Goal: Task Accomplishment & Management: Manage account settings

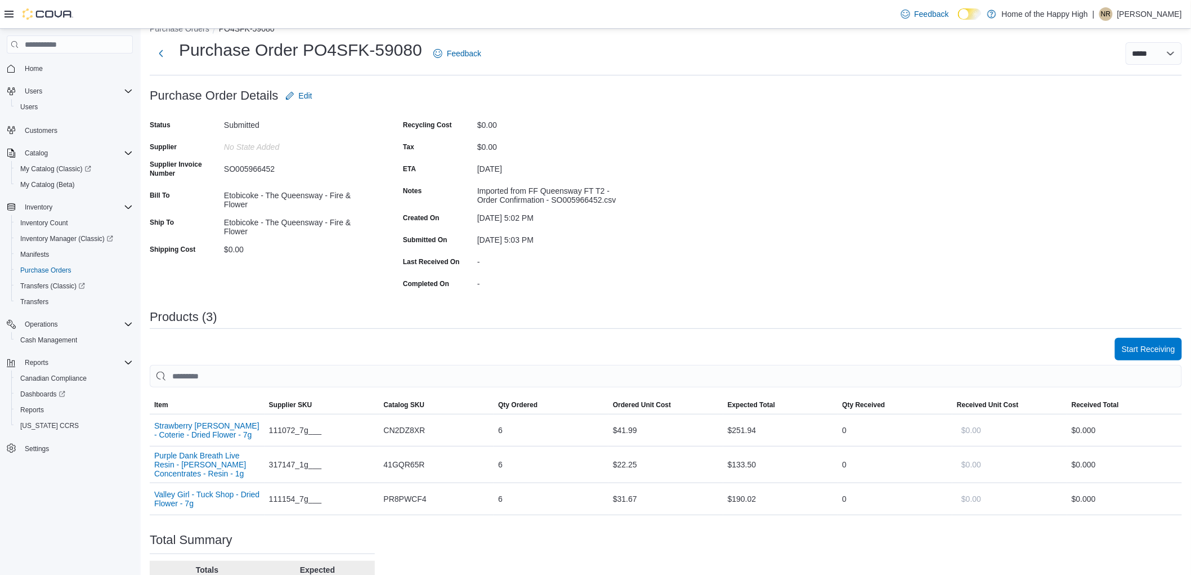
scroll to position [169, 0]
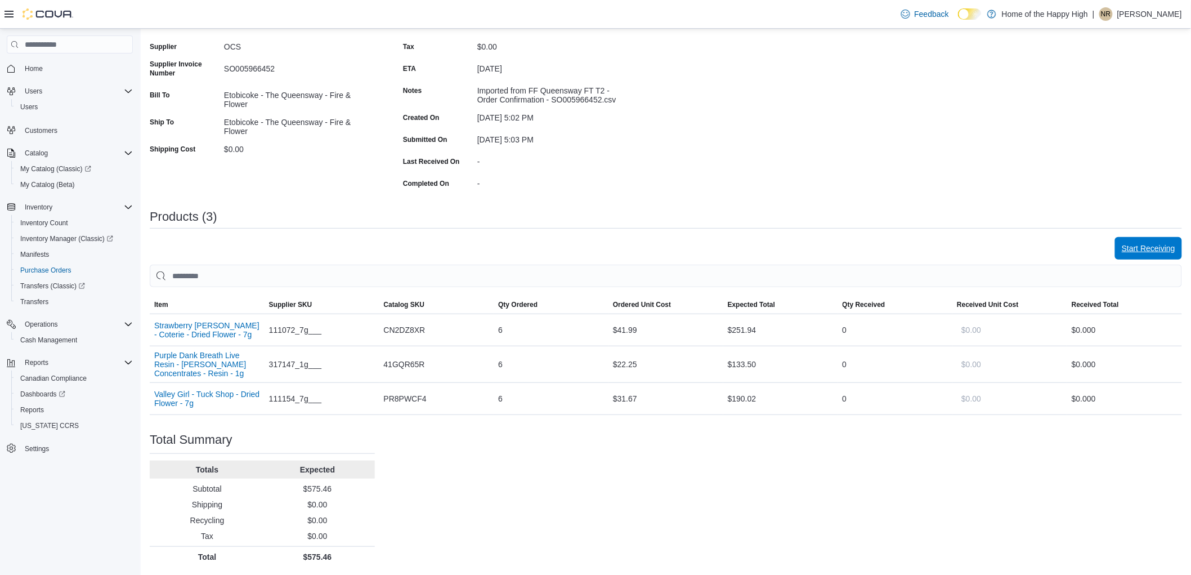
click at [1151, 249] on span "Start Receiving" at bounding box center [1148, 248] width 53 height 11
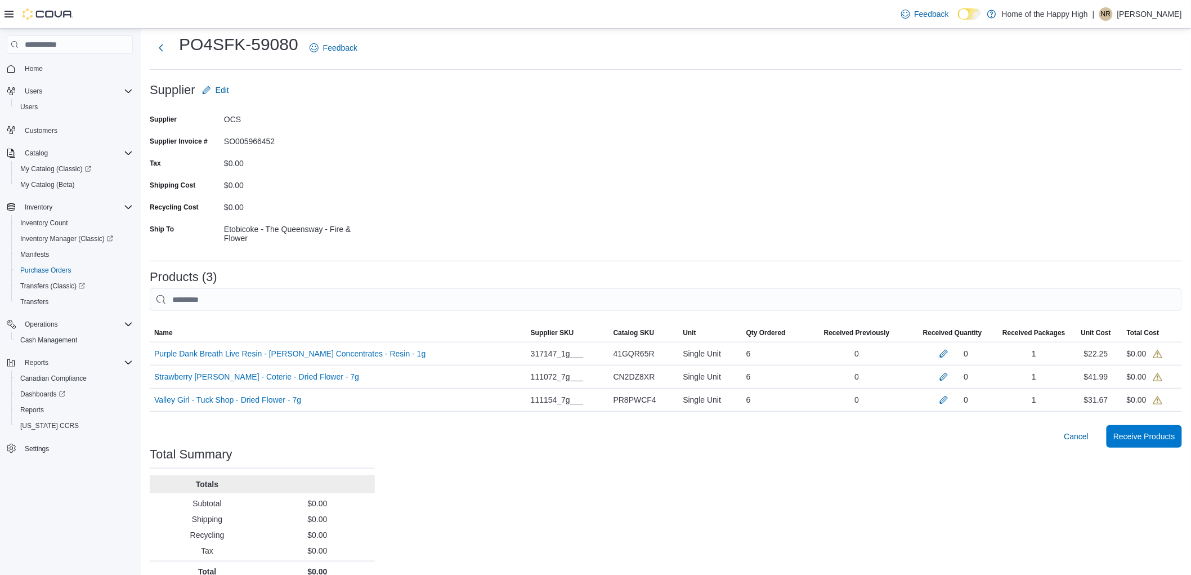
scroll to position [90, 0]
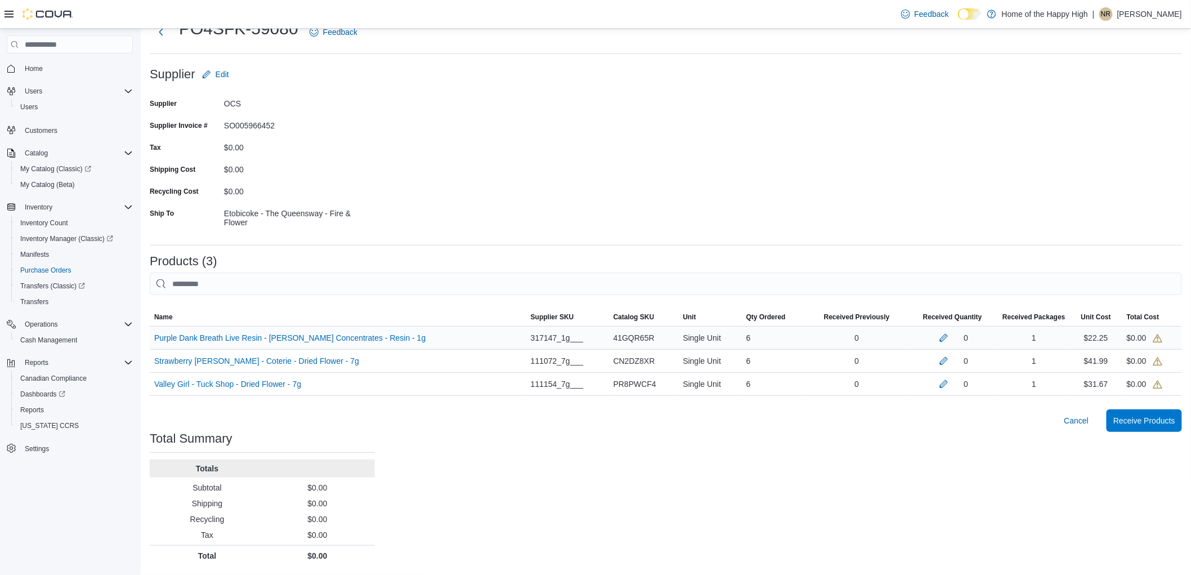
click at [1008, 347] on div "1" at bounding box center [1033, 337] width 71 height 23
click at [1162, 384] on icon at bounding box center [1157, 384] width 9 height 9
click at [940, 338] on button "button" at bounding box center [944, 337] width 14 height 14
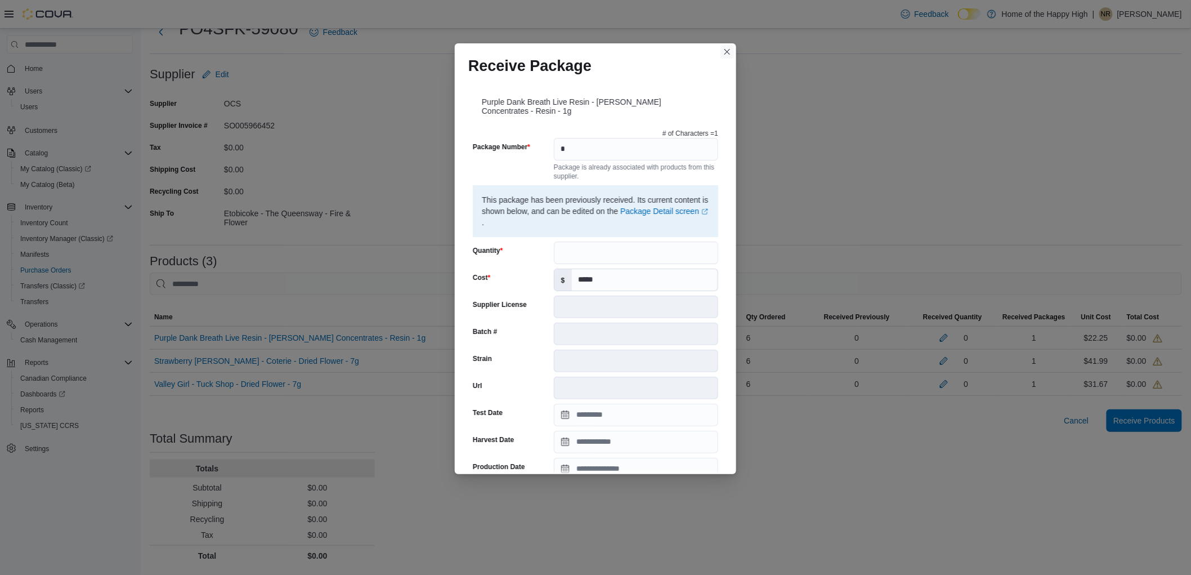
drag, startPoint x: 726, startPoint y: 51, endPoint x: 736, endPoint y: 64, distance: 16.4
click at [727, 51] on button "Closes this modal window" at bounding box center [727, 52] width 14 height 14
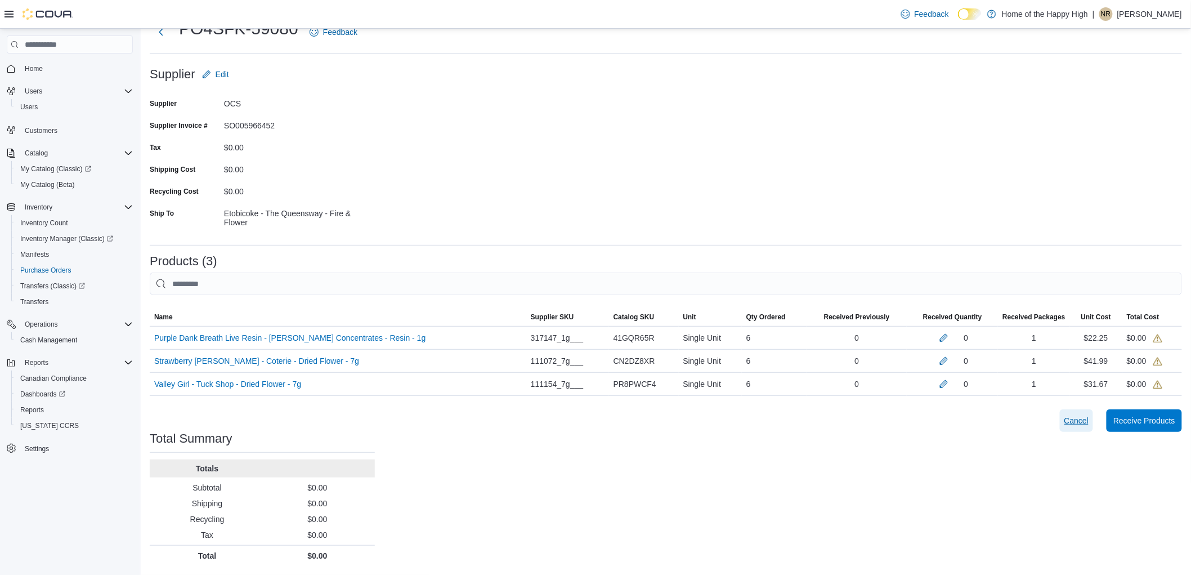
click at [1077, 411] on span "Cancel" at bounding box center [1076, 420] width 25 height 23
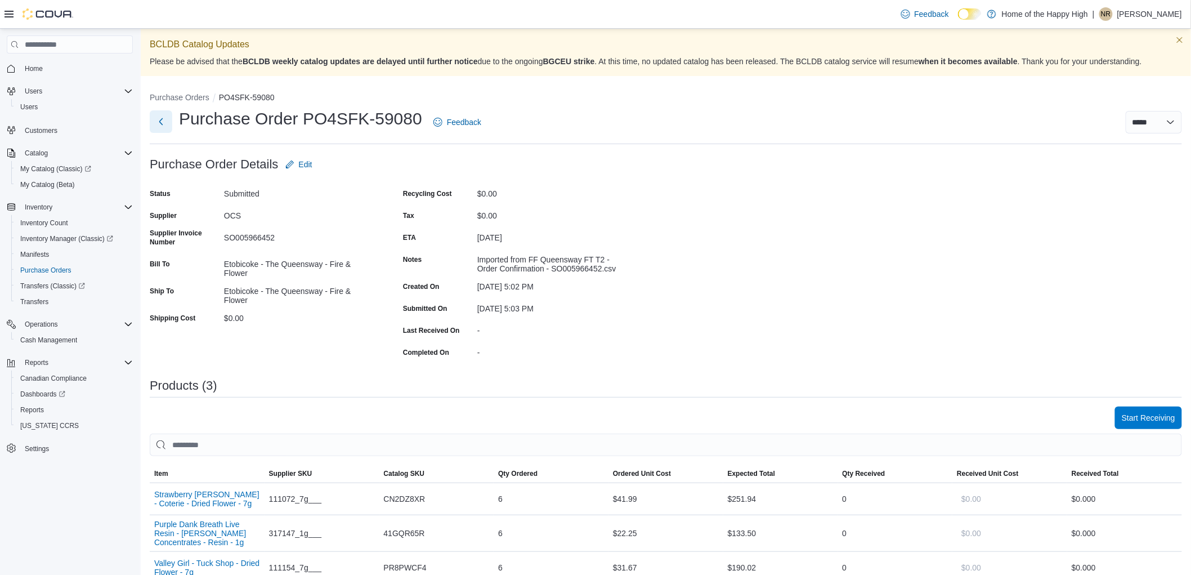
click at [156, 122] on button "Next" at bounding box center [161, 121] width 23 height 23
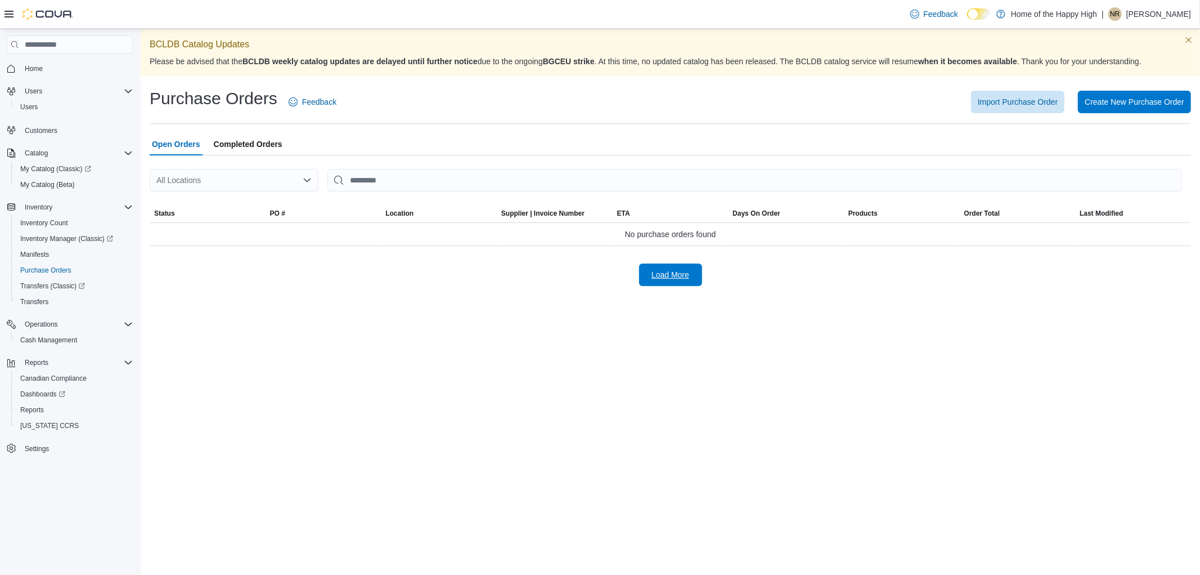
click at [675, 275] on span "Load More" at bounding box center [671, 274] width 38 height 11
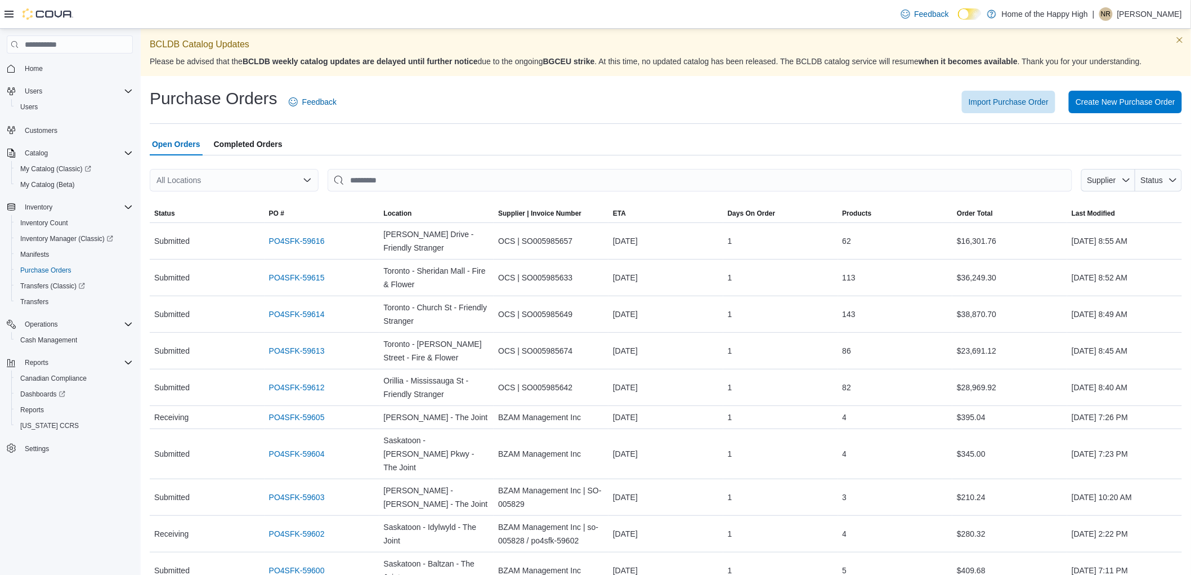
click at [241, 184] on div "All Locations" at bounding box center [234, 180] width 169 height 23
type input "*****"
click at [232, 196] on span "Etobicoke - The Queensway - Fire & Flower" at bounding box center [286, 199] width 153 height 11
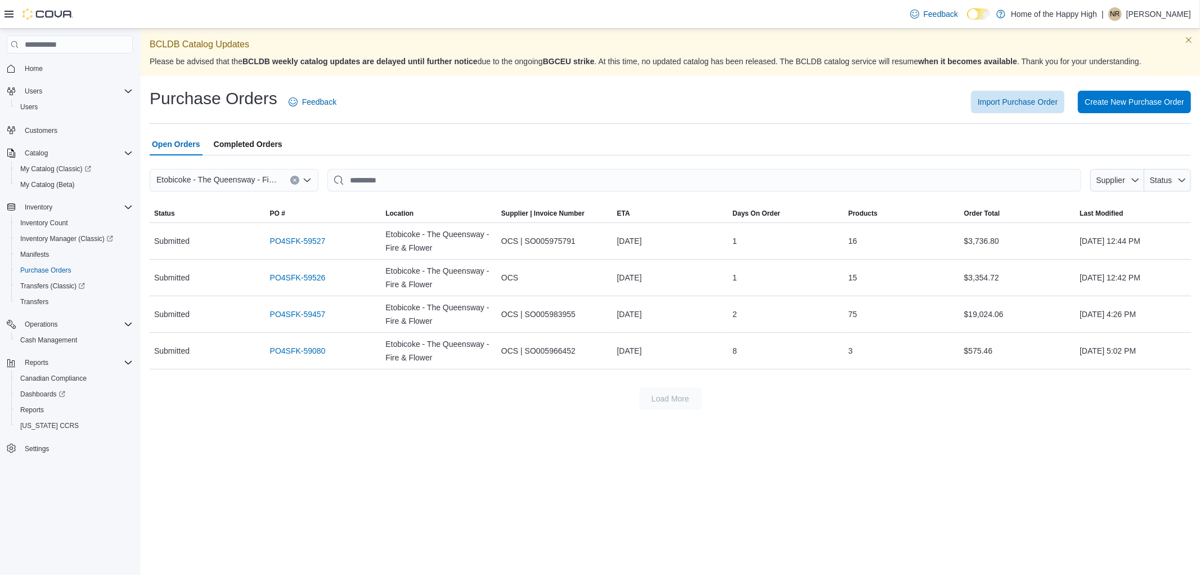
click at [241, 145] on span "Completed Orders" at bounding box center [248, 144] width 69 height 23
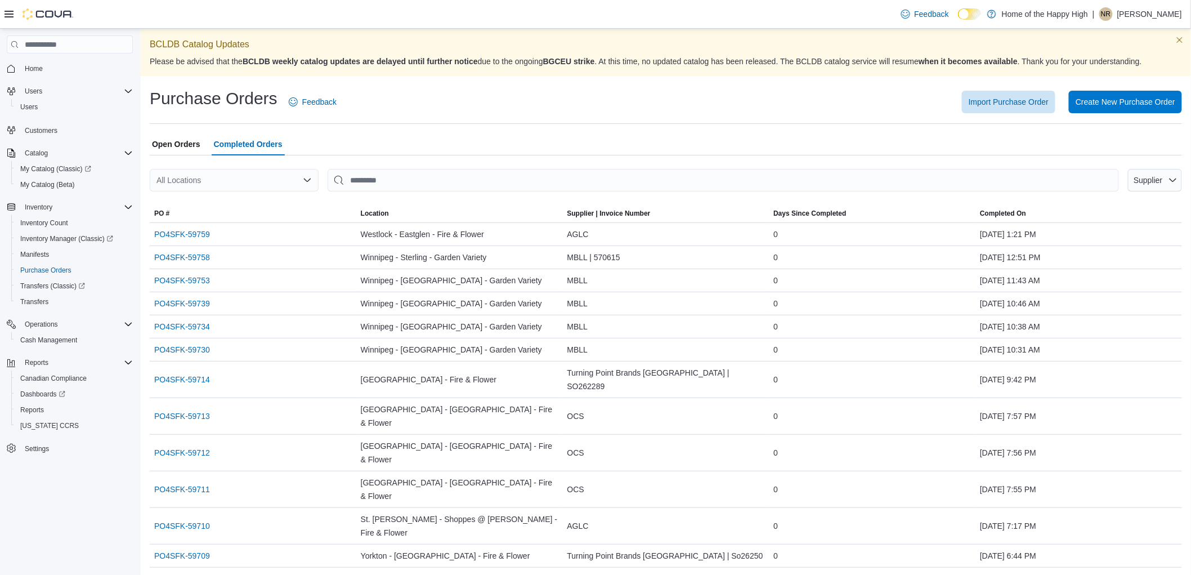
click at [171, 144] on span "Open Orders" at bounding box center [176, 144] width 48 height 23
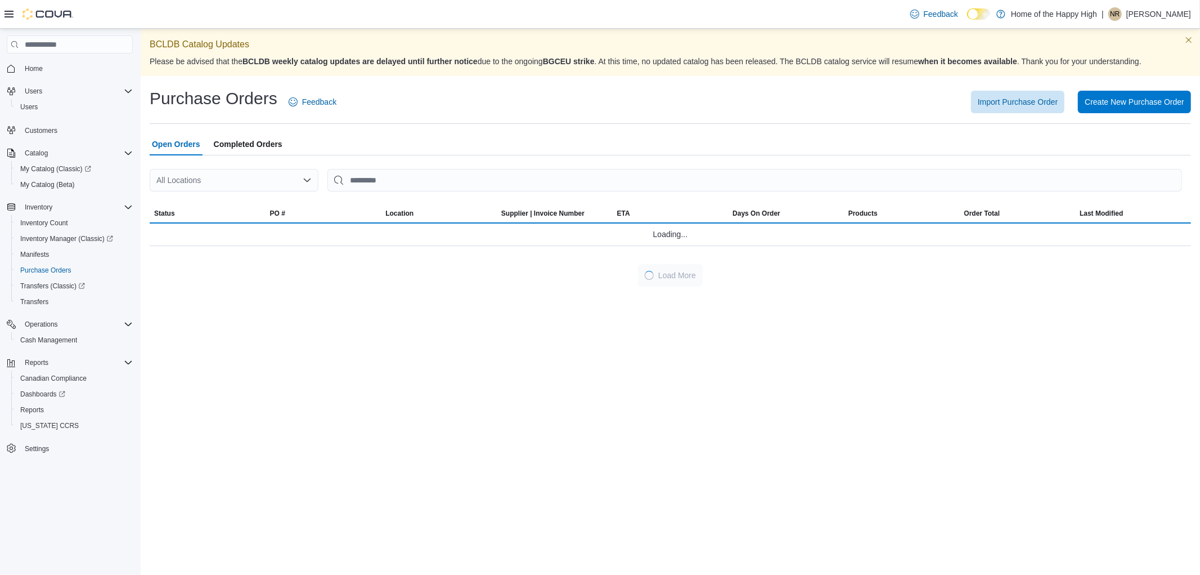
click at [241, 175] on div "All Locations" at bounding box center [234, 180] width 169 height 23
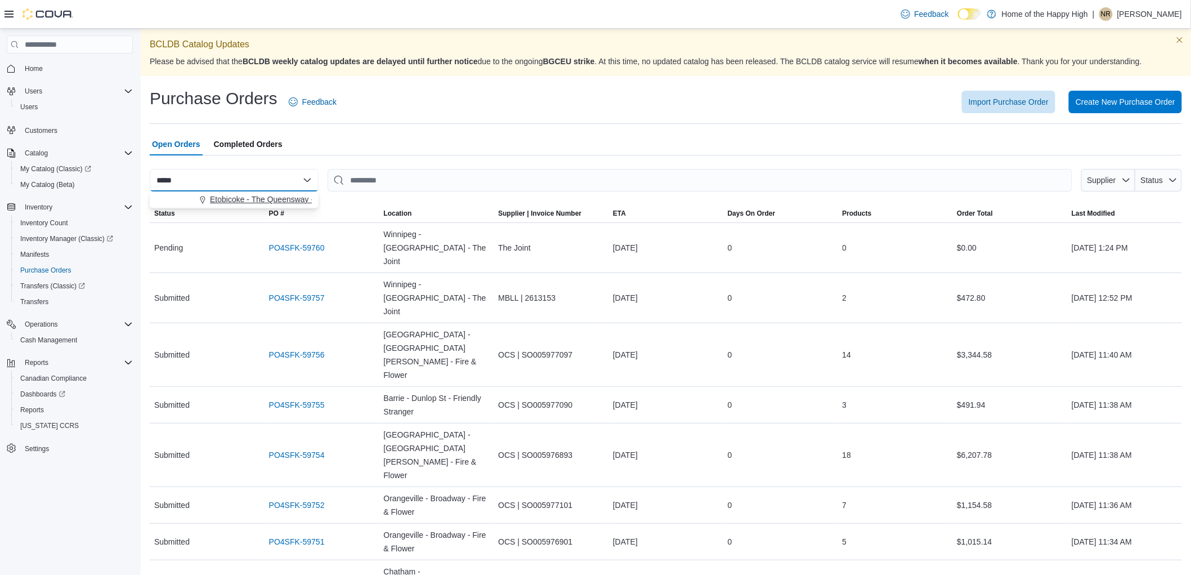
type input "*****"
click at [262, 200] on span "Etobicoke - The Queensway - Fire & Flower" at bounding box center [286, 199] width 153 height 11
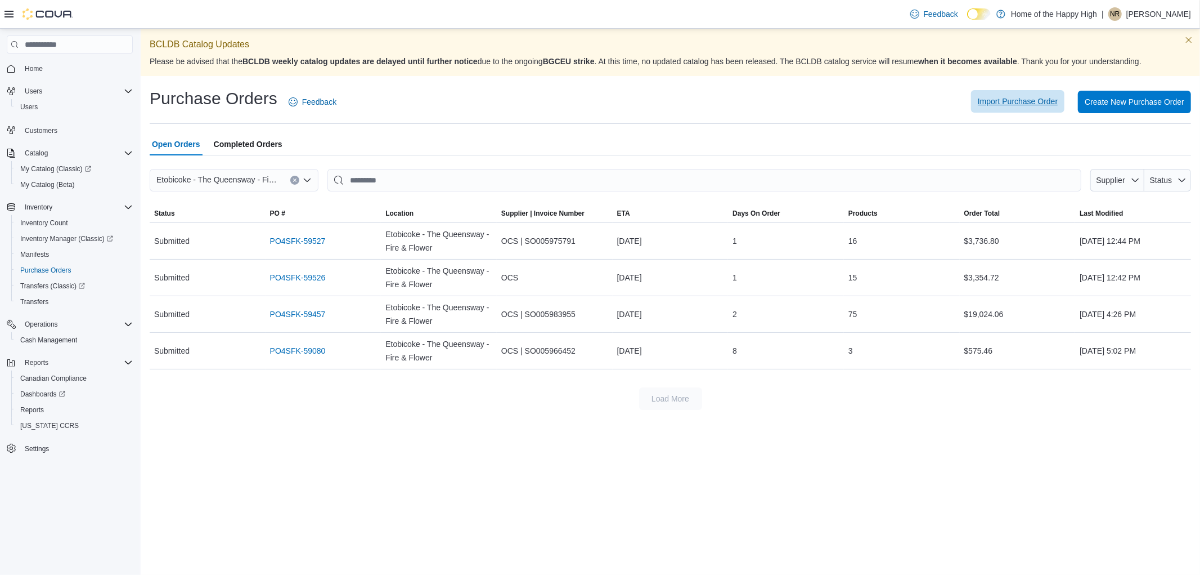
click at [1055, 110] on span "Import Purchase Order" at bounding box center [1018, 101] width 80 height 23
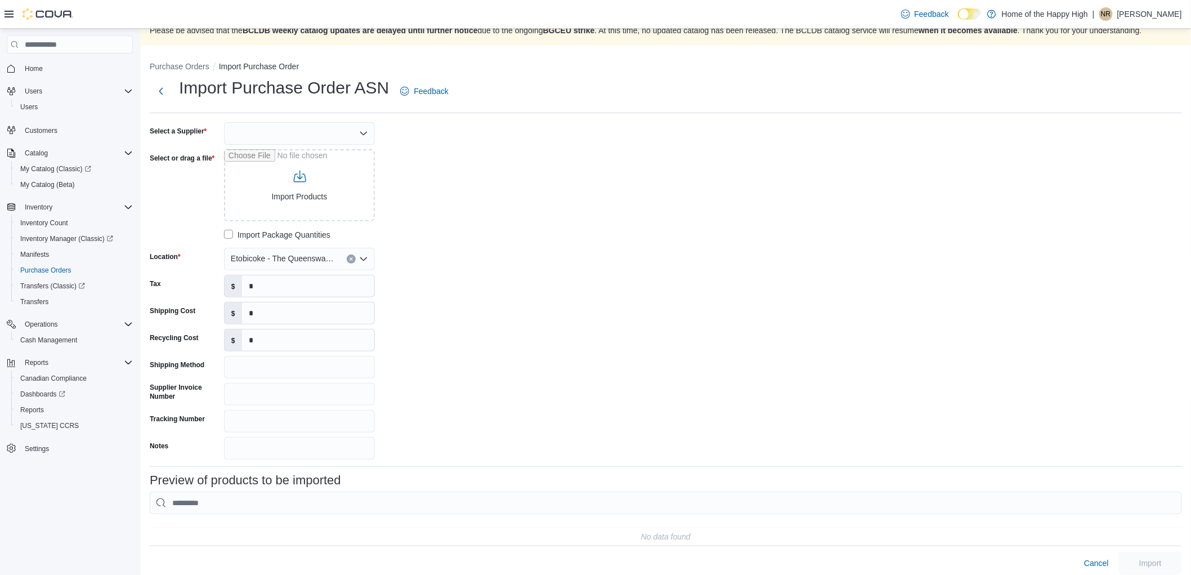
scroll to position [48, 0]
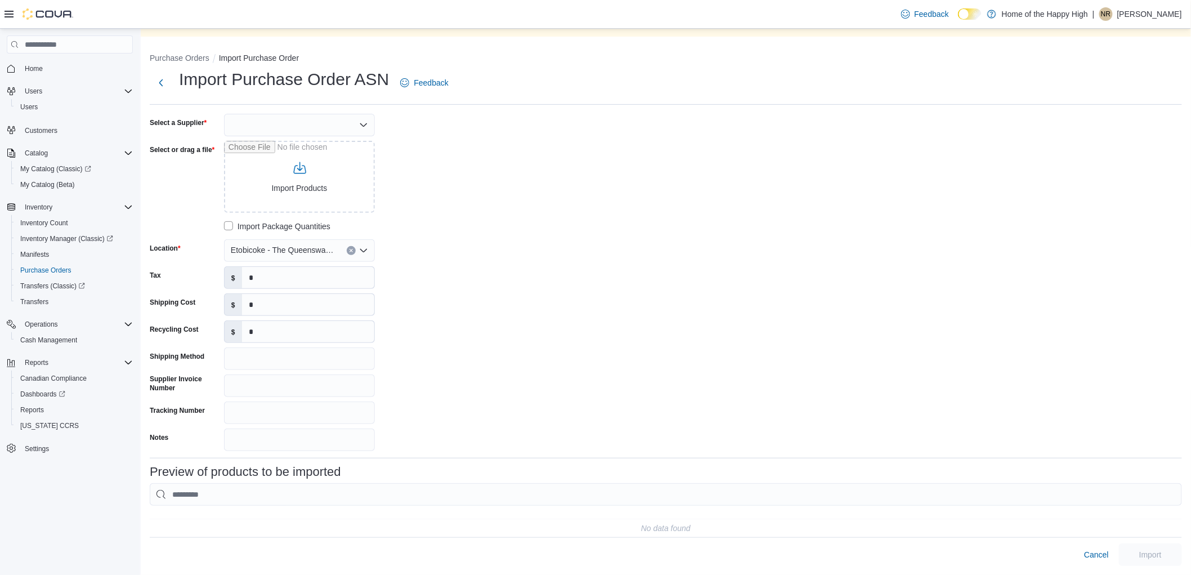
click at [277, 114] on div at bounding box center [299, 125] width 151 height 23
type input "***"
click at [308, 138] on span "OCS" at bounding box center [306, 143] width 124 height 11
click at [287, 189] on input "Select or drag a file" at bounding box center [299, 177] width 151 height 72
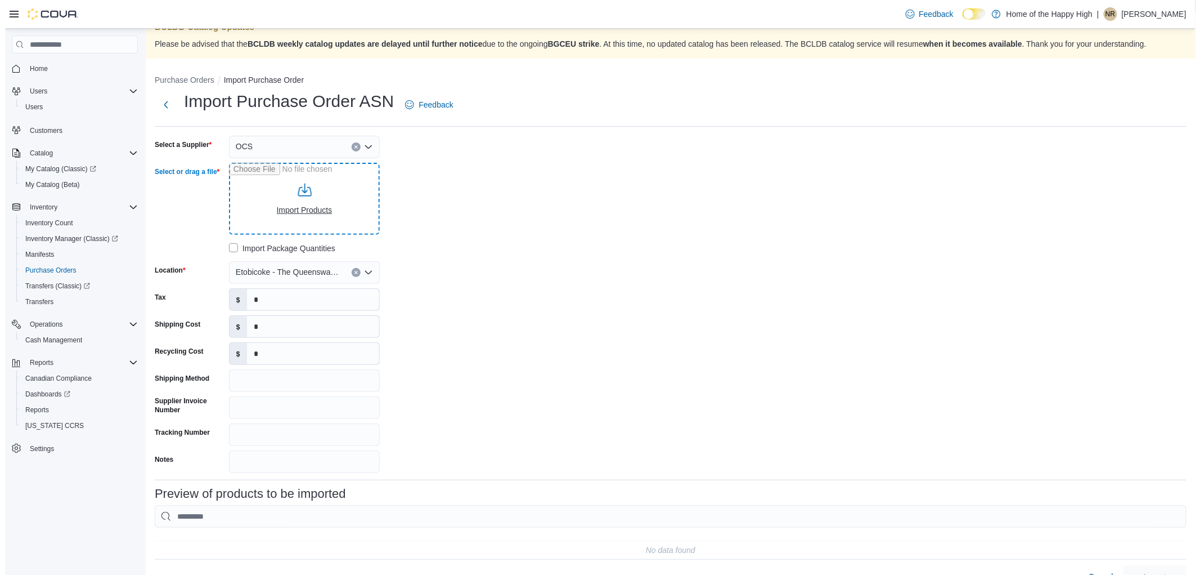
scroll to position [0, 0]
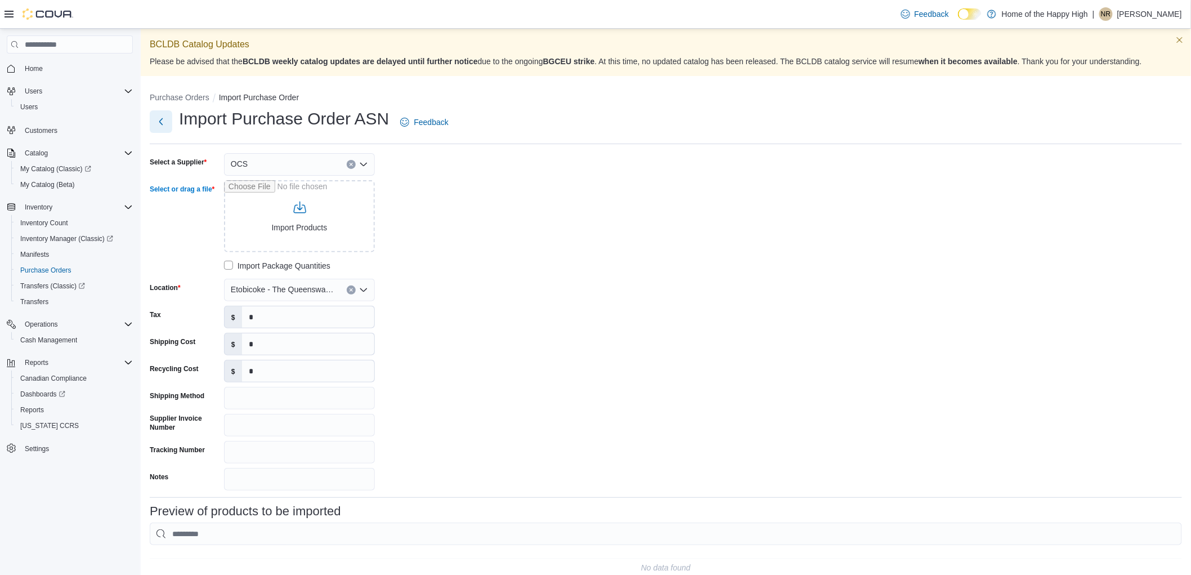
click at [162, 125] on button "Next" at bounding box center [161, 121] width 23 height 23
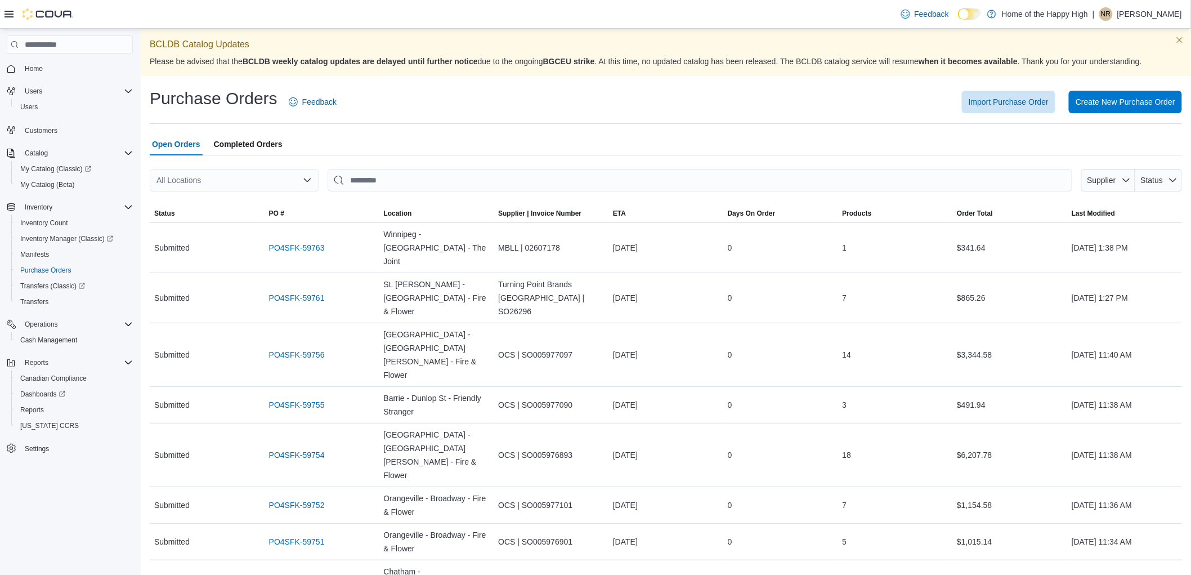
click at [196, 179] on div "All Locations" at bounding box center [234, 180] width 169 height 23
type input "****"
click at [197, 196] on div "Etobicoke - The Queensway - Fire & Flower" at bounding box center [241, 199] width 142 height 11
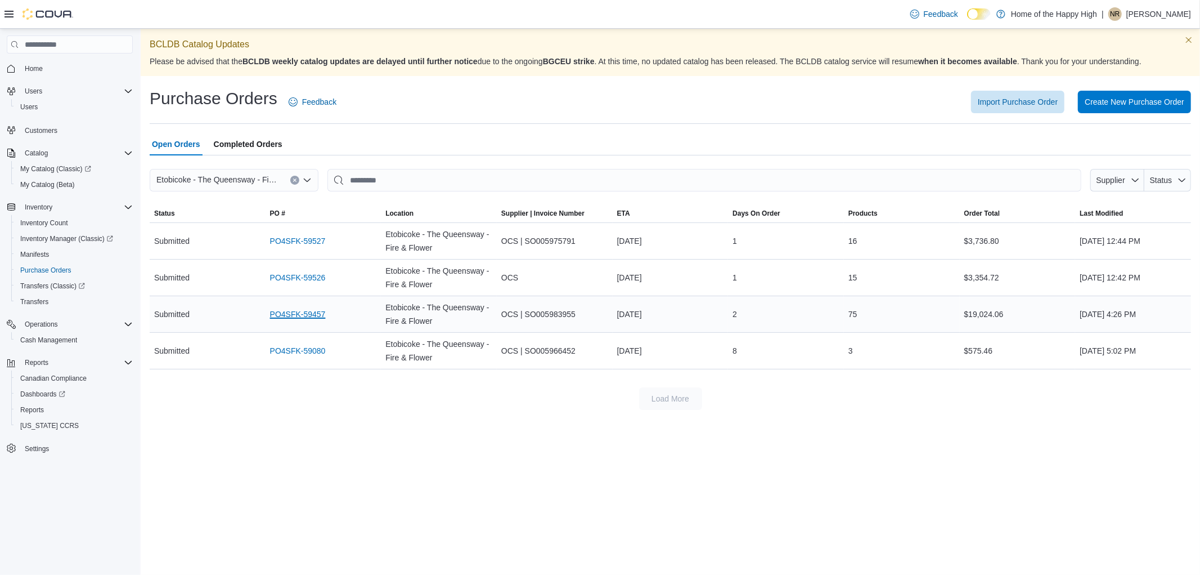
click at [304, 313] on link "PO4SFK-59457" at bounding box center [298, 314] width 56 height 14
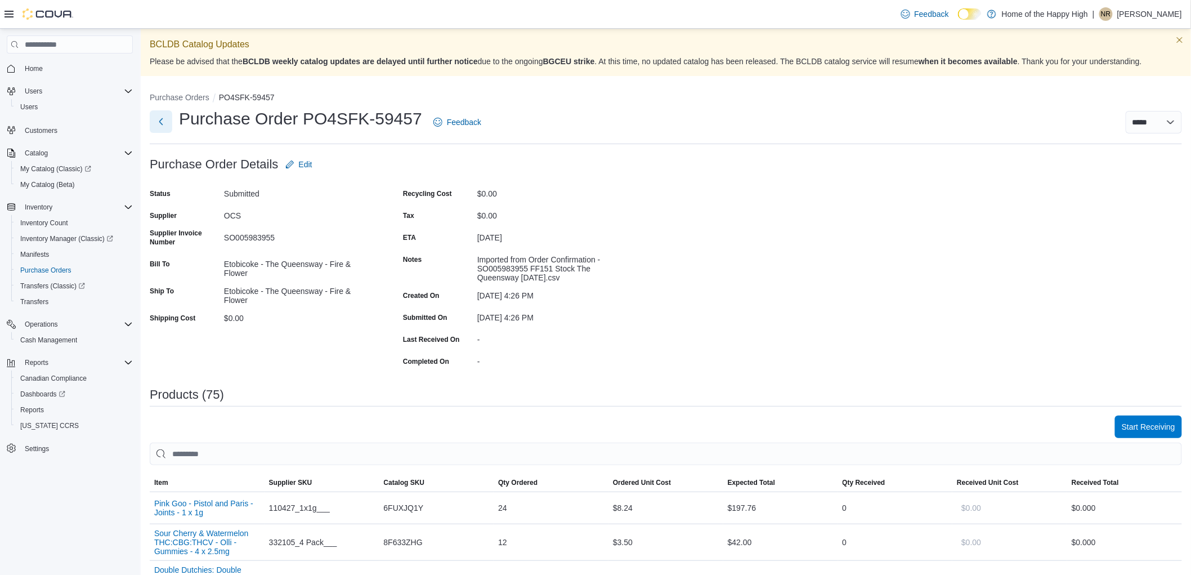
click at [153, 116] on button "Next" at bounding box center [161, 121] width 23 height 23
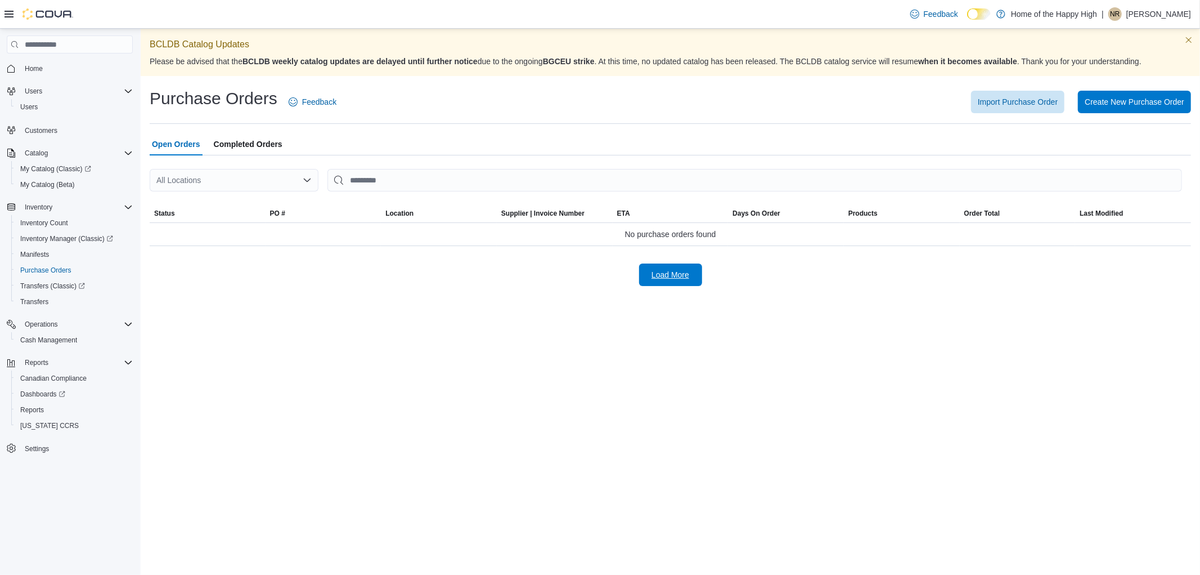
click at [687, 271] on span "Load More" at bounding box center [671, 274] width 38 height 11
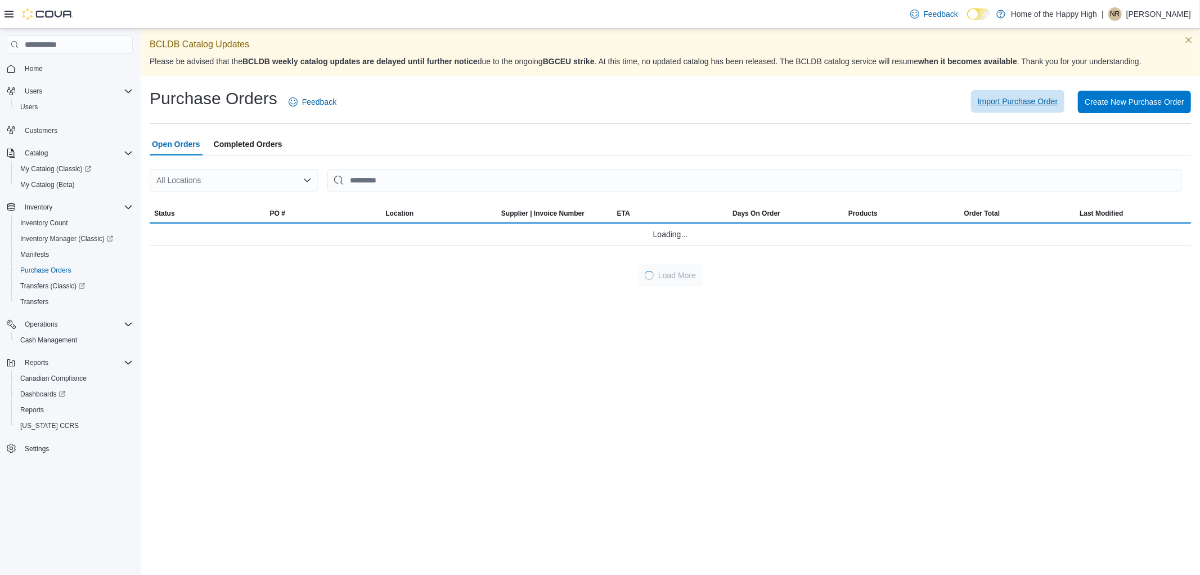
click at [1016, 102] on span "Import Purchase Order" at bounding box center [1018, 101] width 80 height 11
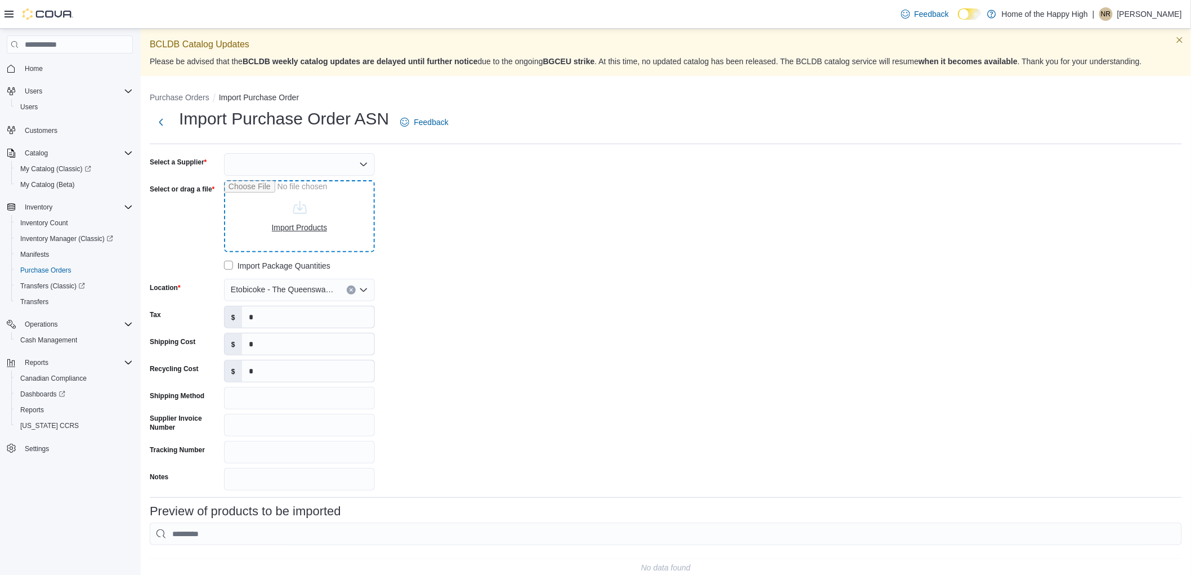
click at [329, 207] on input "Select or drag a file" at bounding box center [299, 216] width 151 height 72
type input "**********"
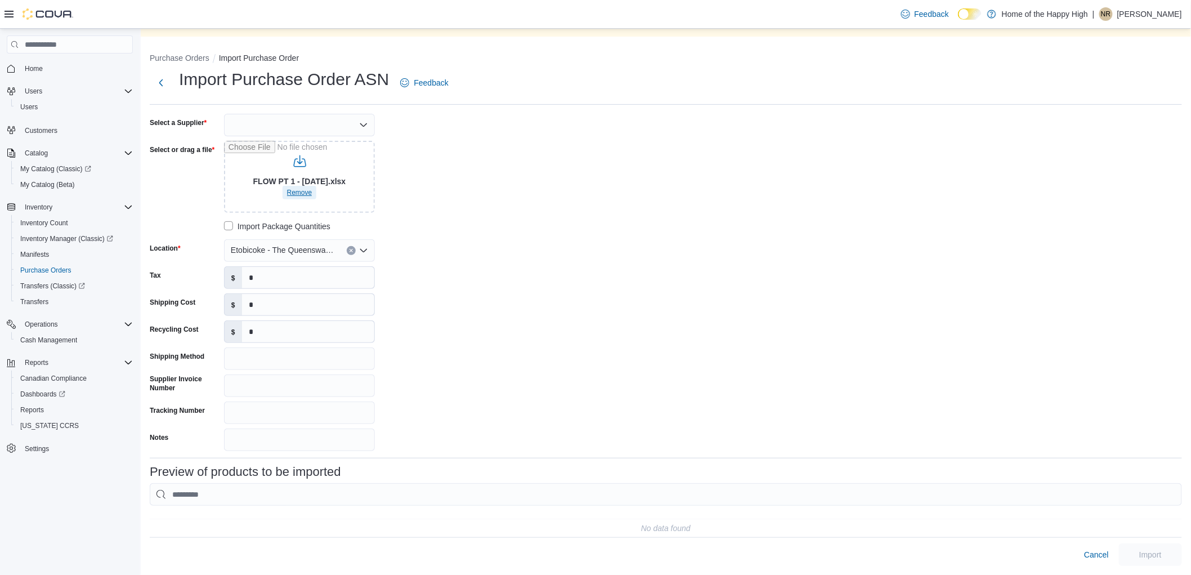
click at [307, 188] on span "Remove" at bounding box center [299, 192] width 25 height 9
click at [307, 181] on input "Select or drag a file" at bounding box center [299, 177] width 151 height 72
type input "**********"
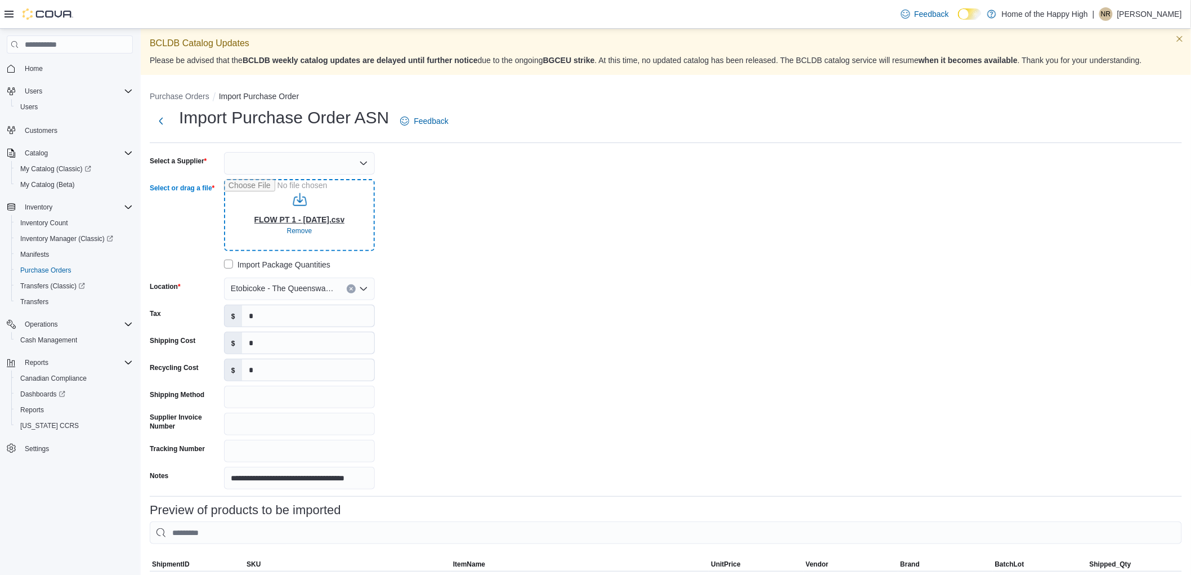
scroll to position [0, 0]
click at [302, 154] on div at bounding box center [299, 164] width 151 height 23
type input "***"
click at [252, 187] on span "OCS" at bounding box center [306, 183] width 124 height 11
click at [509, 219] on div "**********" at bounding box center [666, 321] width 1032 height 337
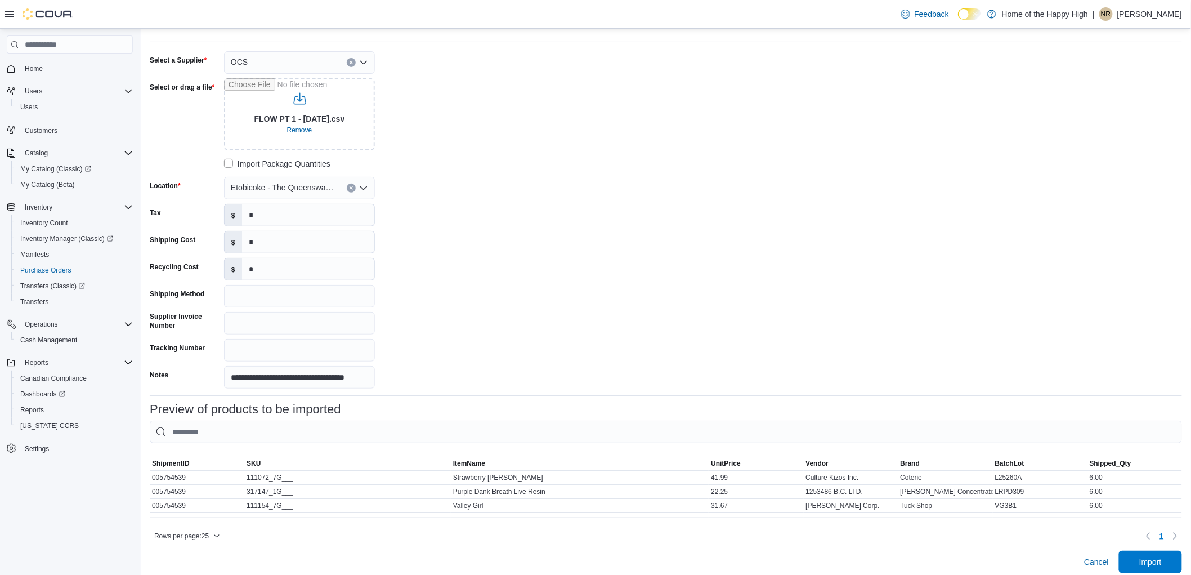
scroll to position [119, 0]
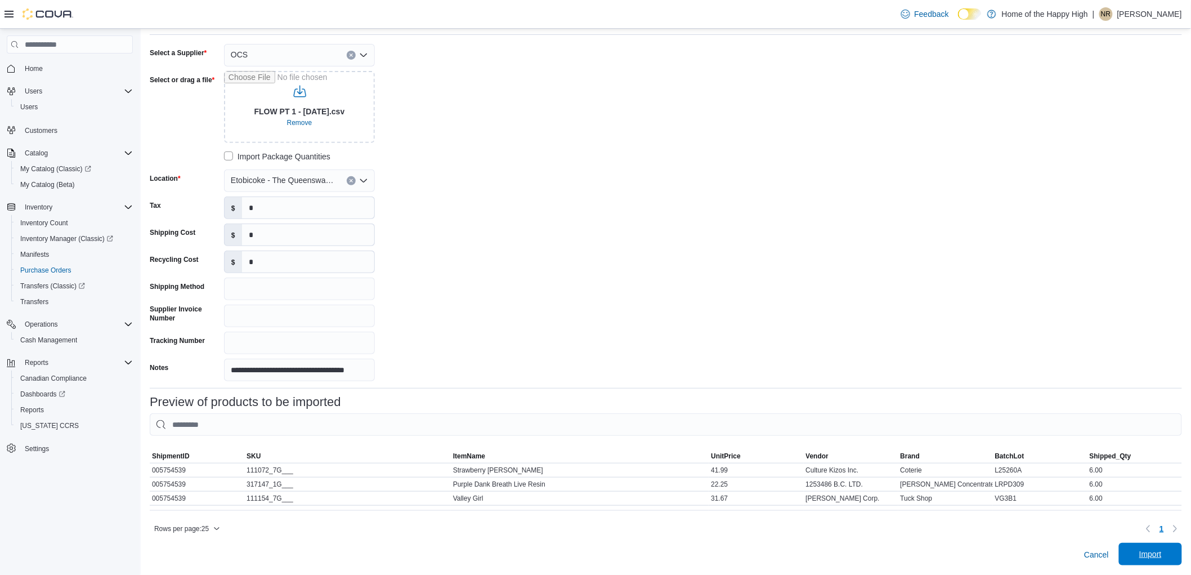
click at [1153, 546] on span "Import" at bounding box center [1151, 554] width 50 height 23
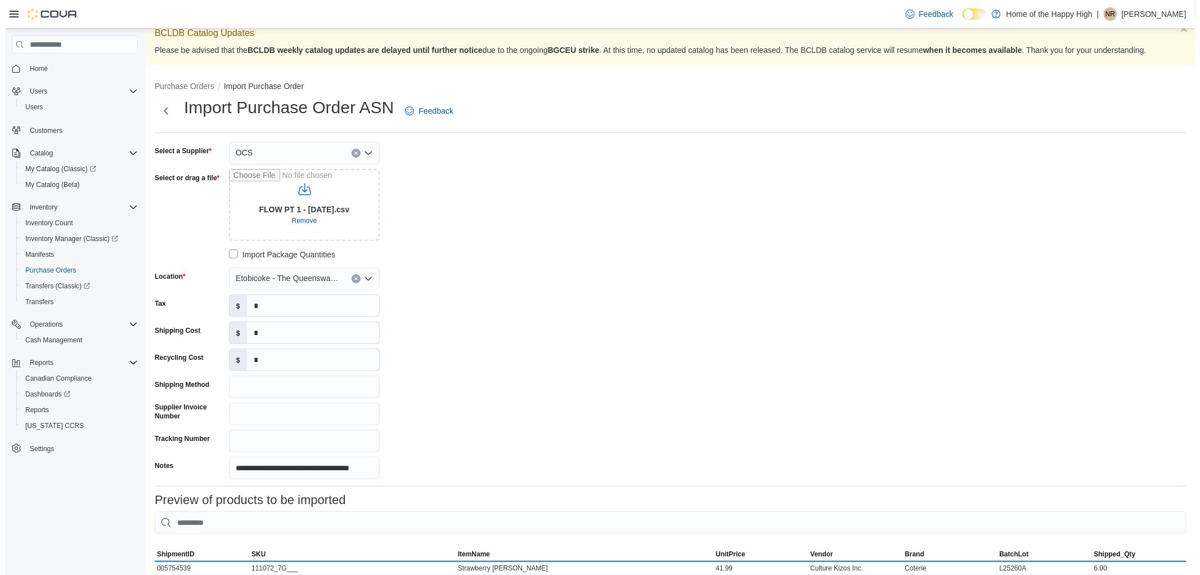
scroll to position [0, 0]
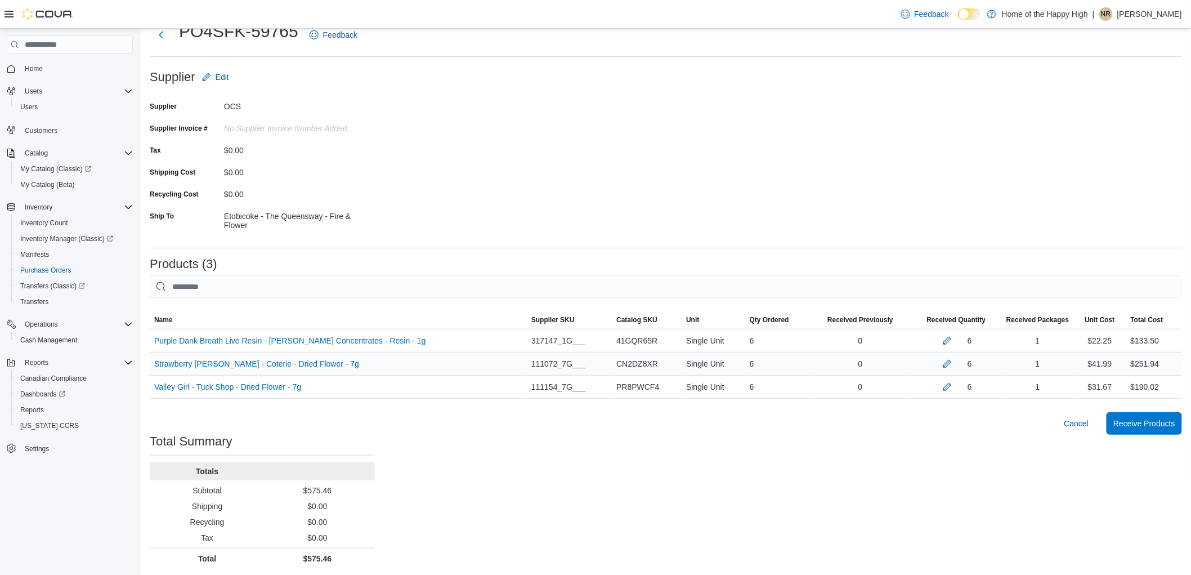
scroll to position [90, 0]
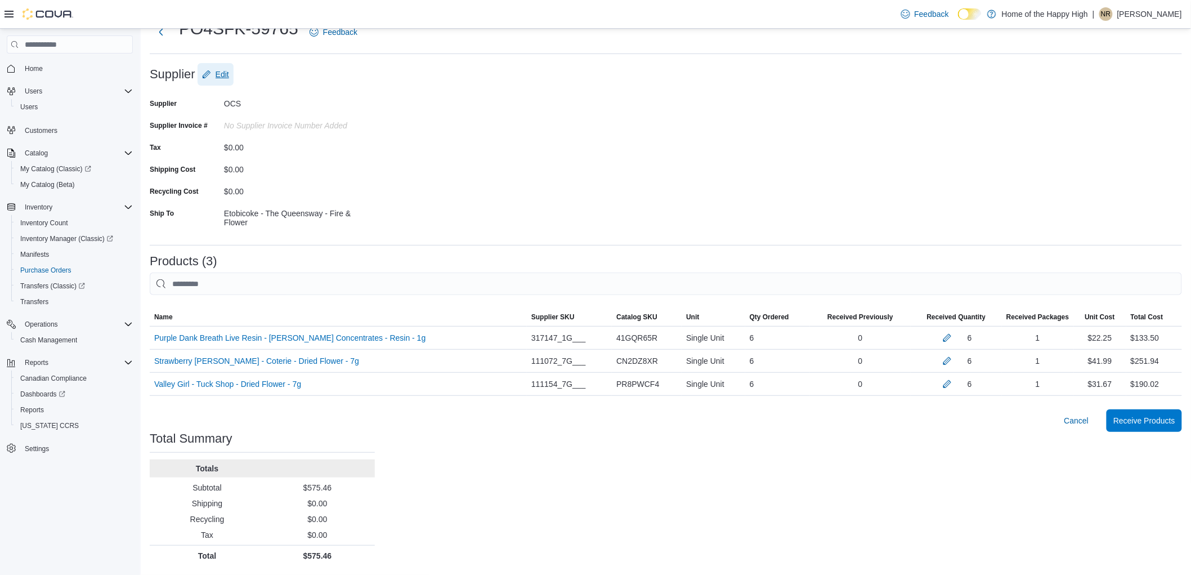
click at [226, 80] on span "Edit" at bounding box center [215, 74] width 27 height 23
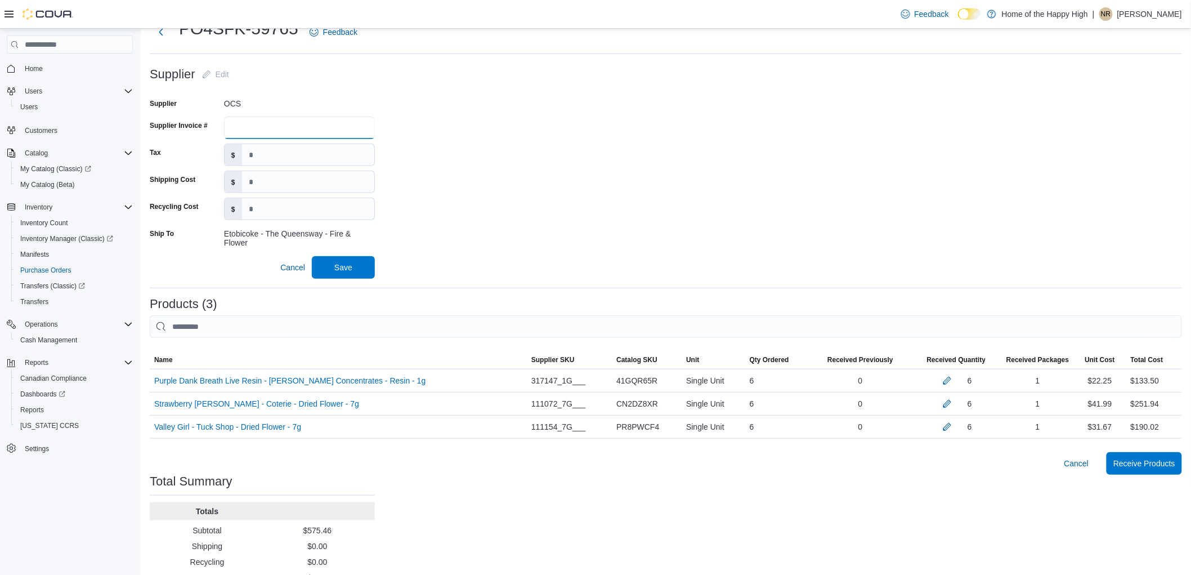
click at [272, 132] on input "Supplier Invoice #" at bounding box center [299, 127] width 151 height 23
type input "*"
type input "**********"
click at [338, 256] on div "Cancel Save" at bounding box center [262, 267] width 225 height 23
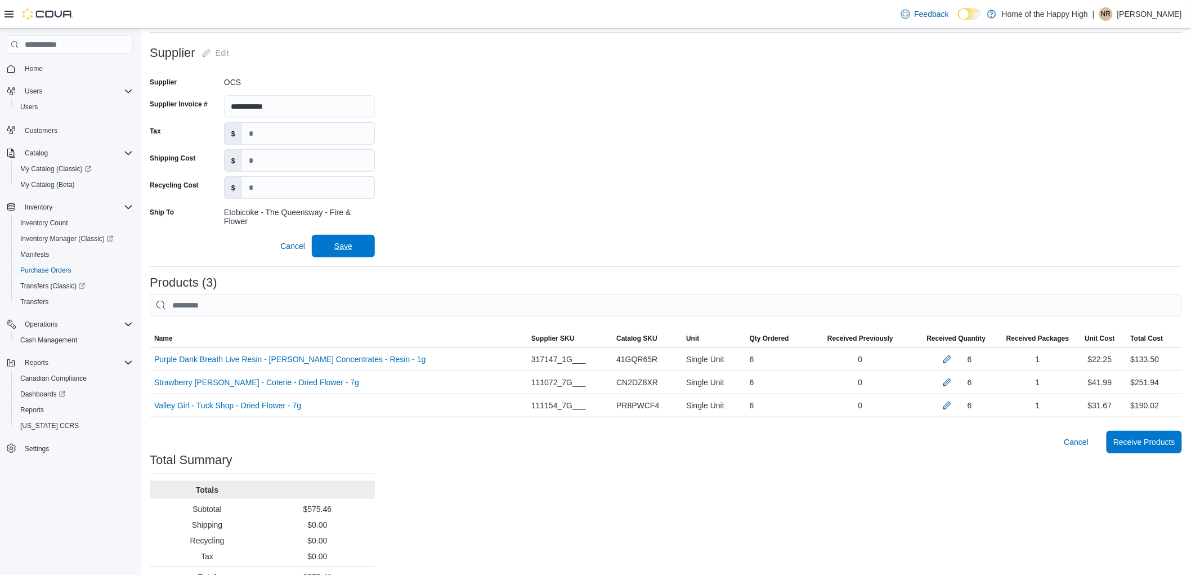
scroll to position [132, 0]
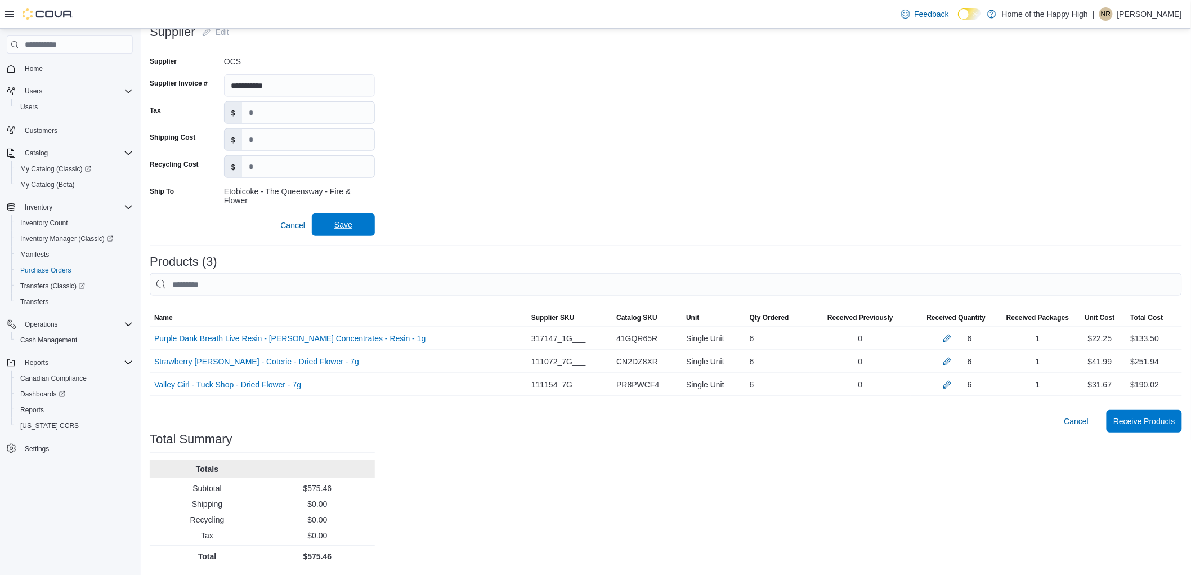
click at [338, 223] on span "Save" at bounding box center [343, 224] width 18 height 11
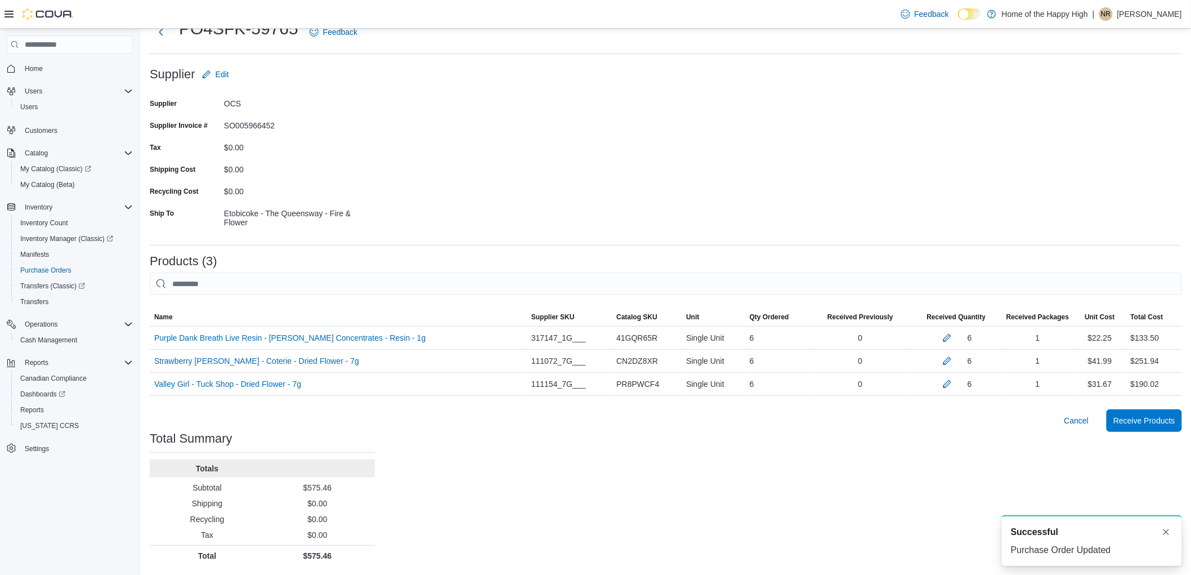
scroll to position [0, 0]
click at [1171, 420] on span "Receive Products" at bounding box center [1144, 419] width 62 height 11
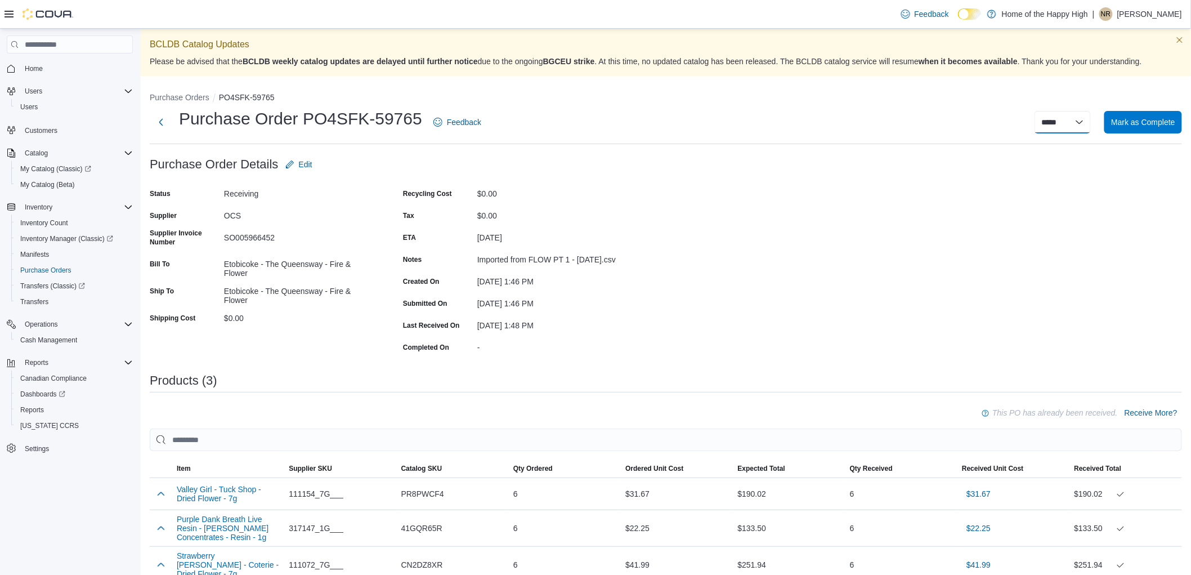
click at [1081, 127] on select "***** *****" at bounding box center [1062, 122] width 56 height 23
click at [913, 158] on div "Purchase Order: PO4SFK-59765 Feedback Purchase Order Details Edit Status Receiv…" at bounding box center [666, 444] width 1032 height 582
click at [1128, 120] on span "Mark as Complete" at bounding box center [1143, 121] width 64 height 11
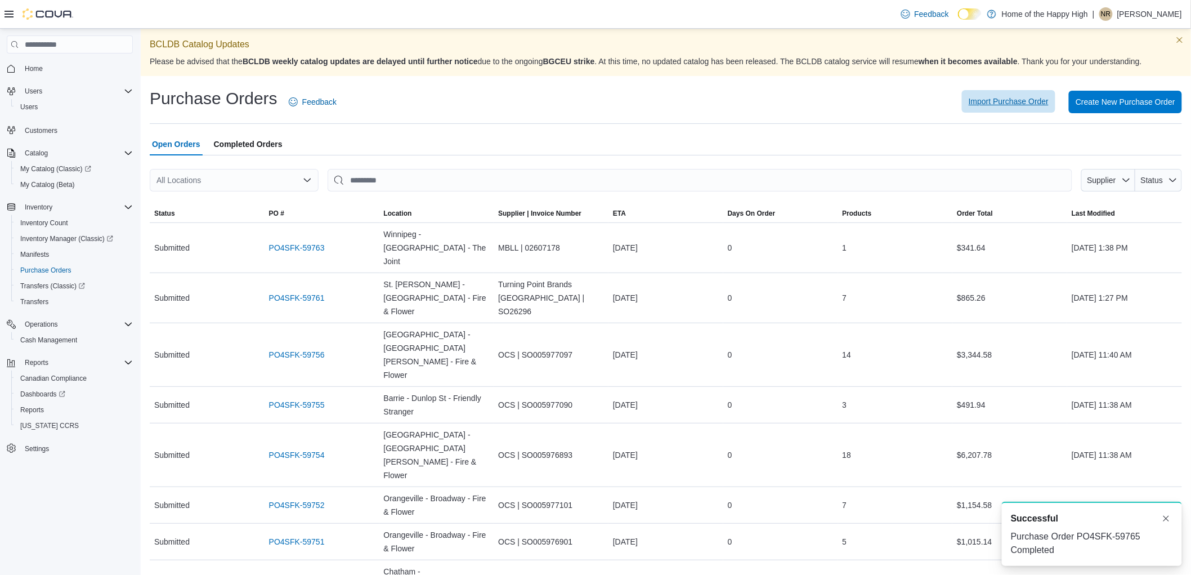
click at [1012, 100] on span "Import Purchase Order" at bounding box center [1009, 101] width 80 height 11
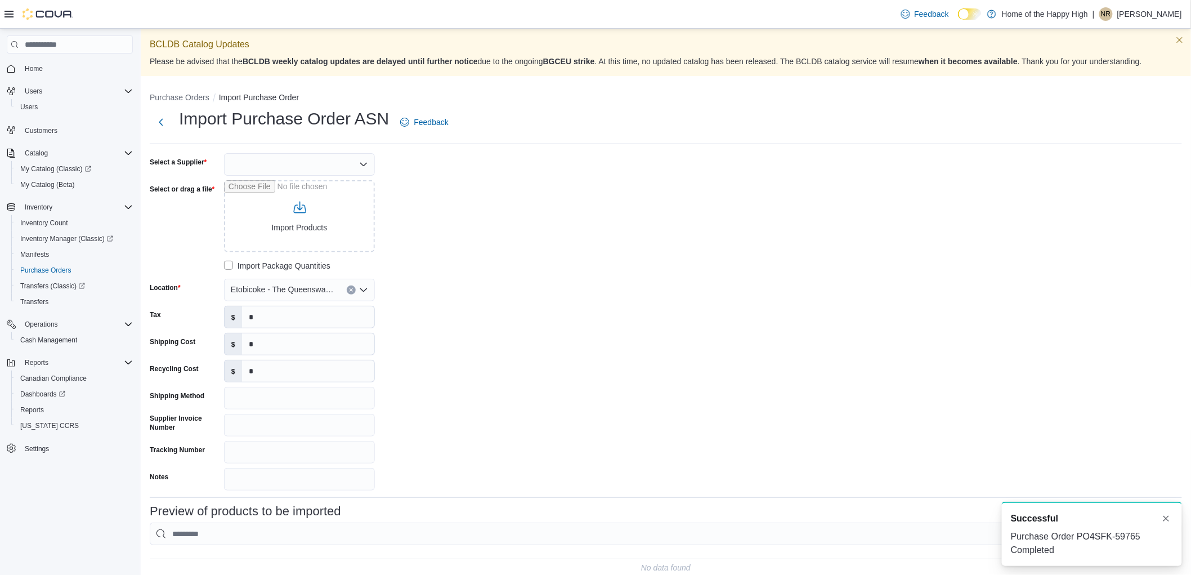
click at [305, 150] on div "Import Purchase Order ASN Feedback Select a Supplier Select or drag a file Impo…" at bounding box center [666, 355] width 1032 height 497
click at [306, 156] on div at bounding box center [299, 164] width 151 height 23
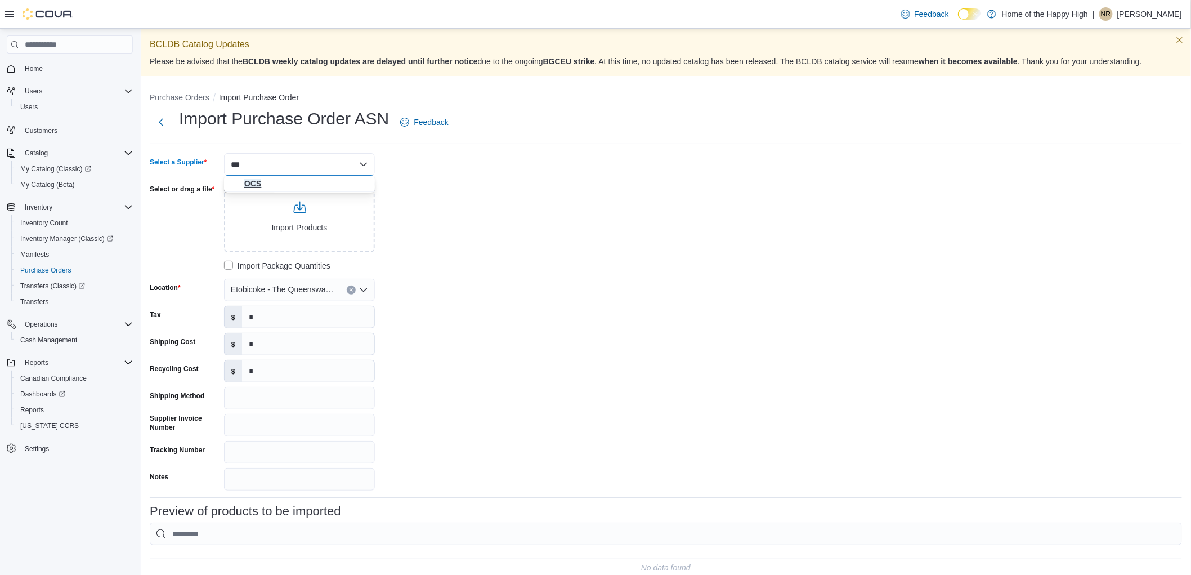
type input "***"
click at [327, 178] on span "OCS" at bounding box center [306, 183] width 124 height 11
click at [285, 225] on input "Select or drag a file" at bounding box center [299, 216] width 151 height 72
type input "**********"
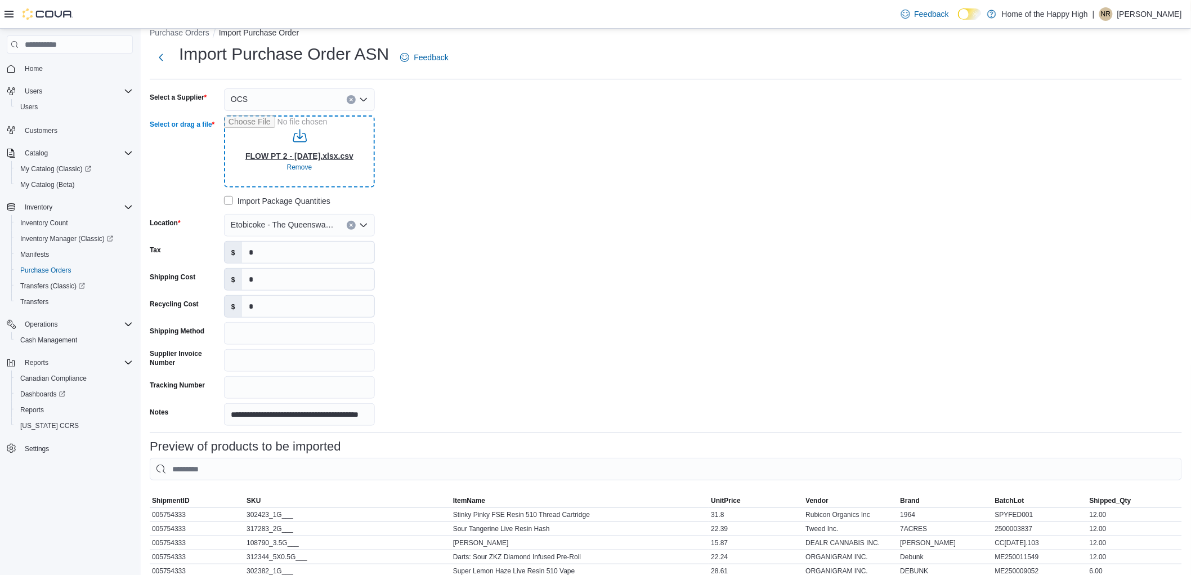
scroll to position [64, 0]
click at [283, 334] on input "Shipping Method" at bounding box center [299, 333] width 151 height 23
click at [288, 360] on input "Supplier Invoice Number" at bounding box center [299, 360] width 151 height 23
type input "*"
type input "**********"
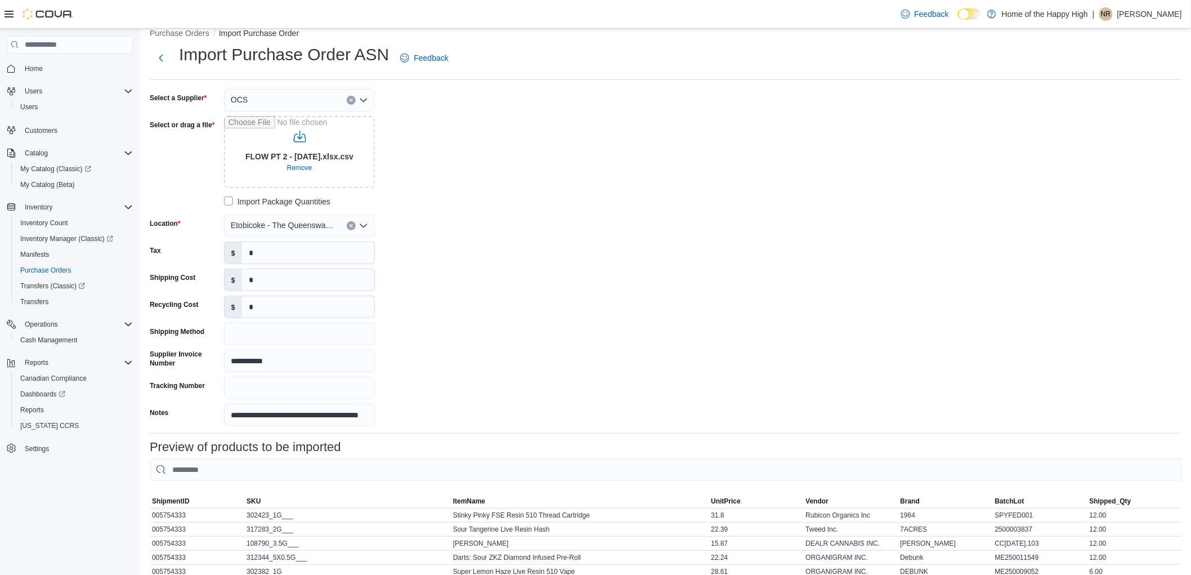
click at [552, 290] on div "**********" at bounding box center [666, 257] width 1032 height 337
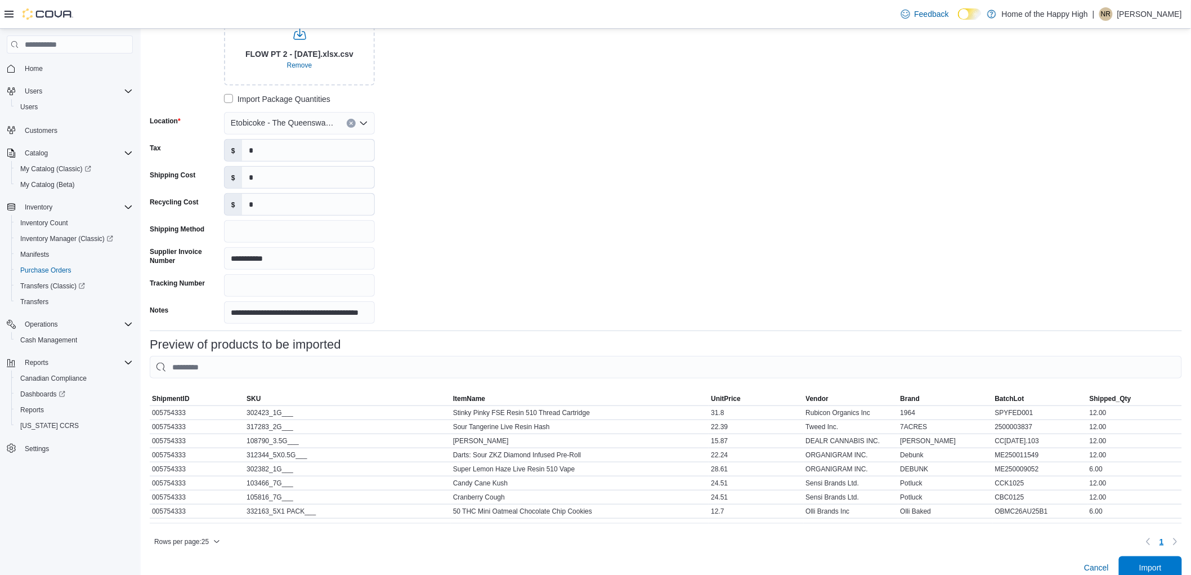
scroll to position [189, 0]
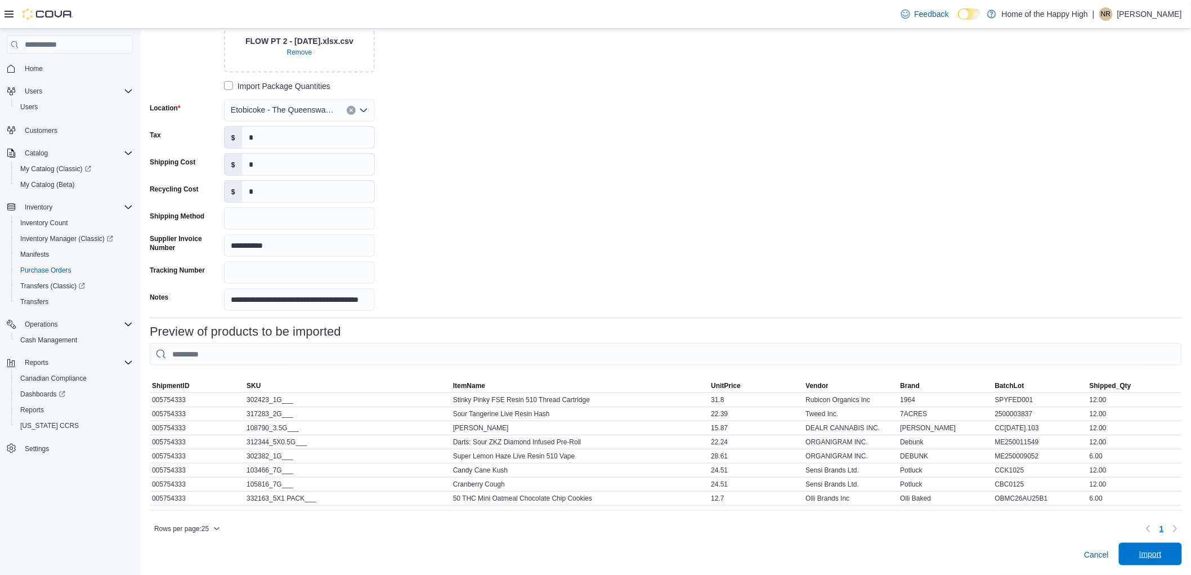
click at [1162, 557] on span "Import" at bounding box center [1150, 553] width 23 height 11
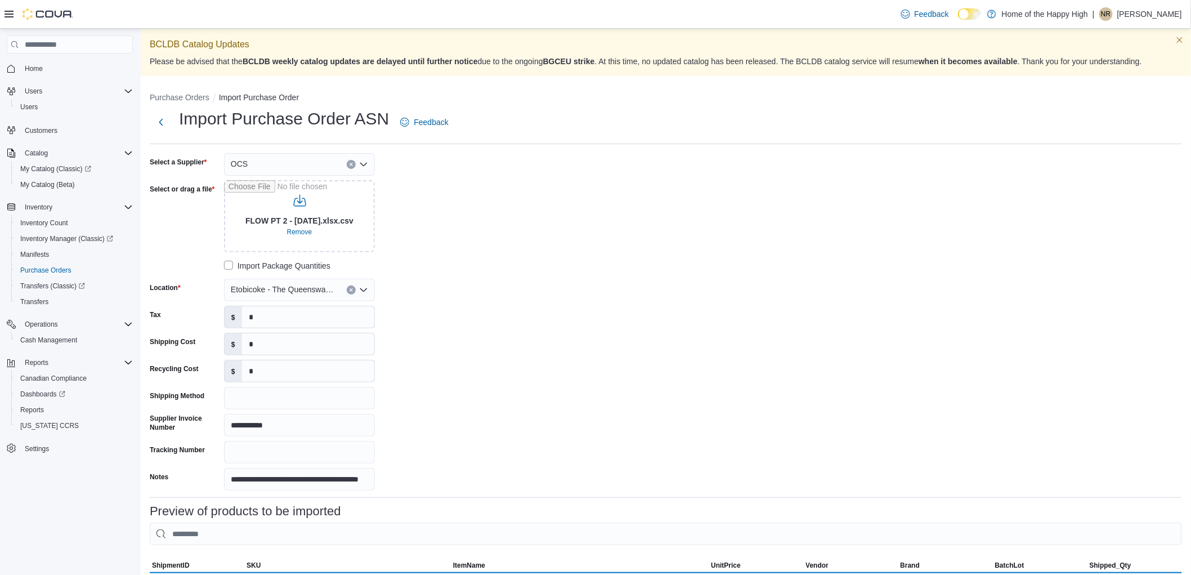
scroll to position [77, 0]
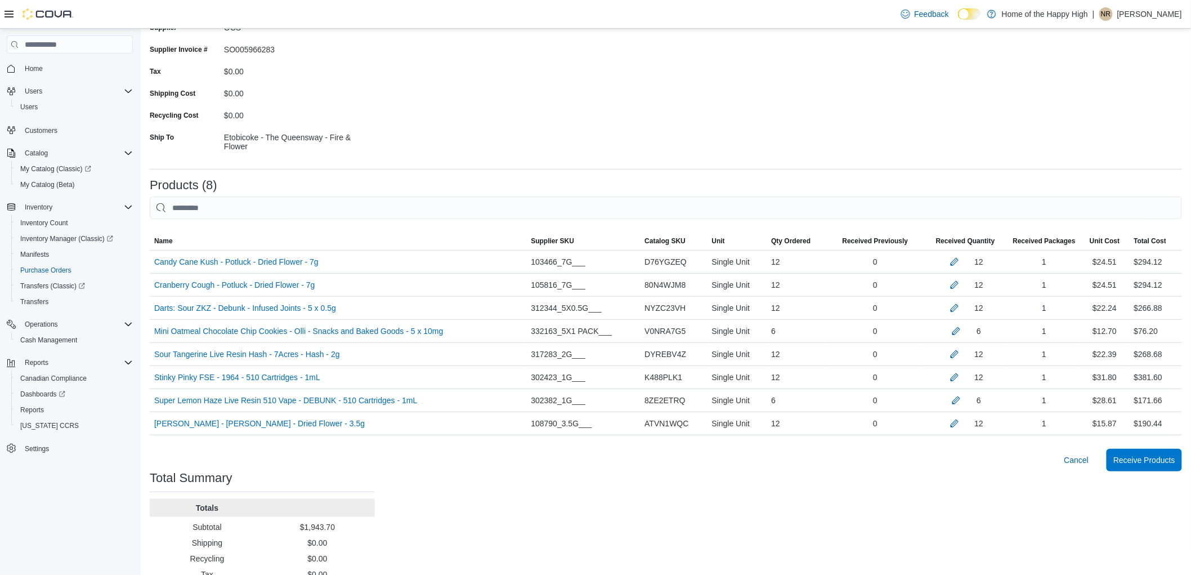
scroll to position [205, 0]
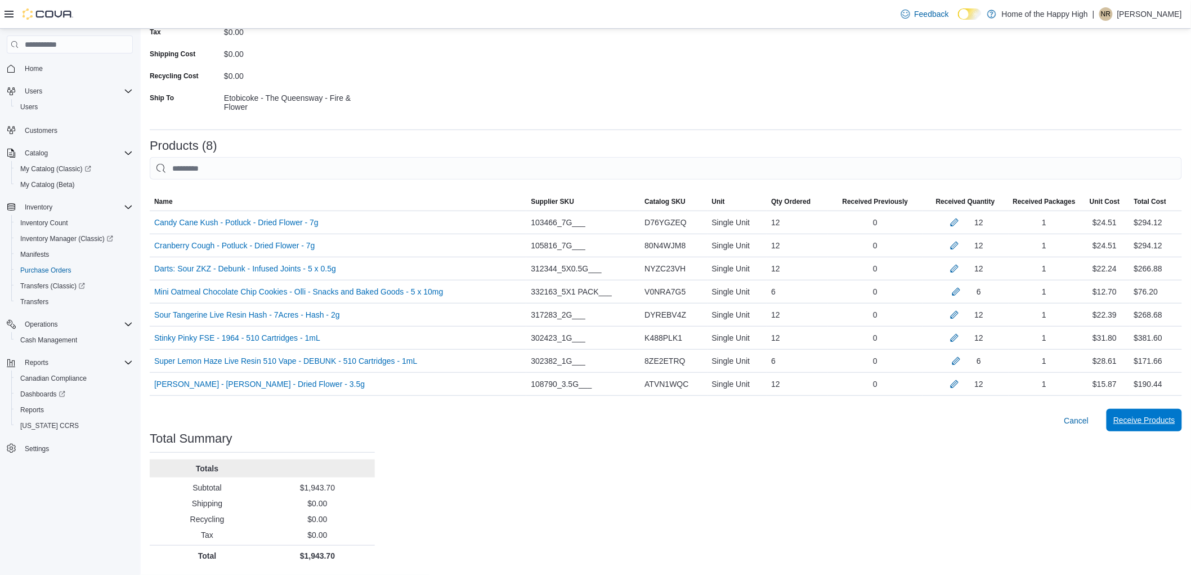
click at [1157, 417] on span "Receive Products" at bounding box center [1144, 419] width 62 height 11
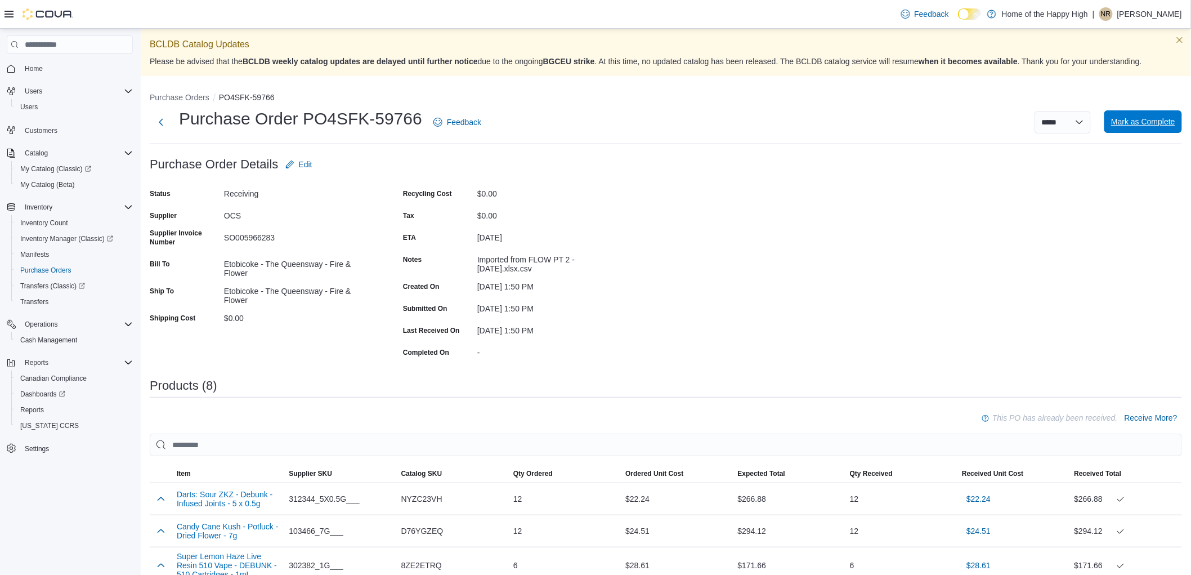
click at [1173, 115] on span "Mark as Complete" at bounding box center [1143, 121] width 64 height 23
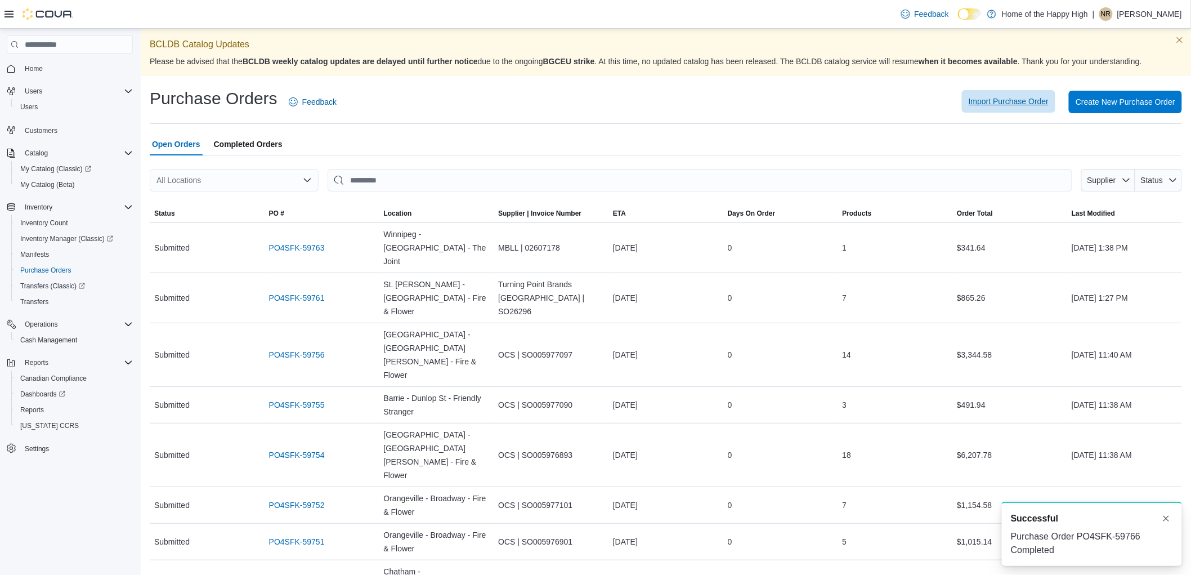
click at [1028, 108] on span "Import Purchase Order" at bounding box center [1009, 101] width 80 height 23
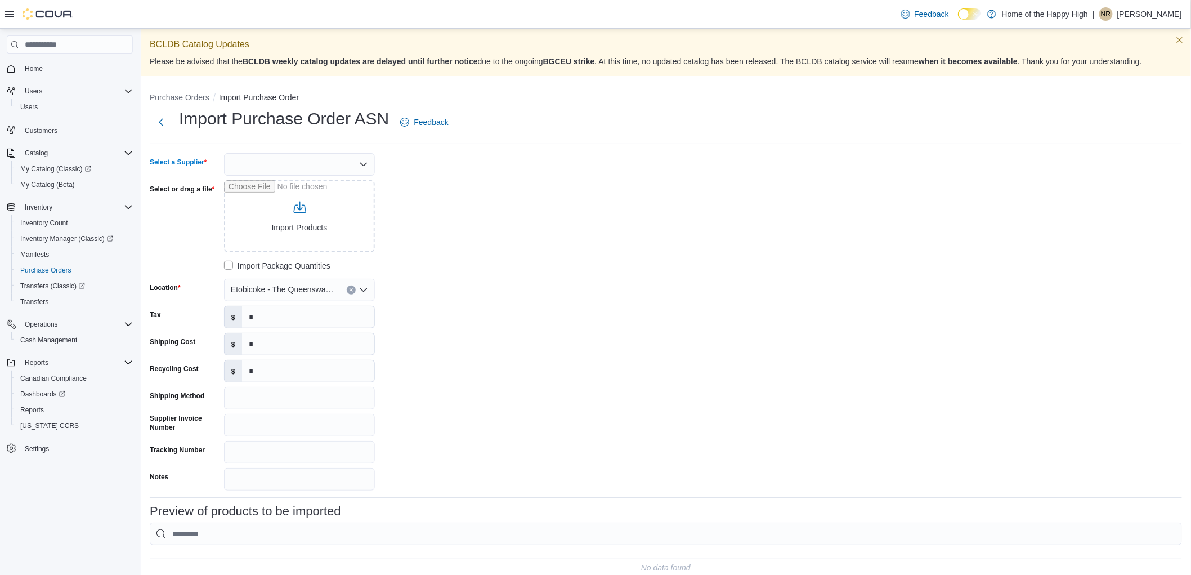
click at [270, 160] on div at bounding box center [299, 164] width 151 height 23
type input "***"
click at [295, 180] on span "OCS" at bounding box center [306, 183] width 124 height 11
click at [281, 395] on input "Shipping Method" at bounding box center [299, 398] width 151 height 23
click at [279, 425] on input "Supplier Invoice Number" at bounding box center [299, 425] width 151 height 23
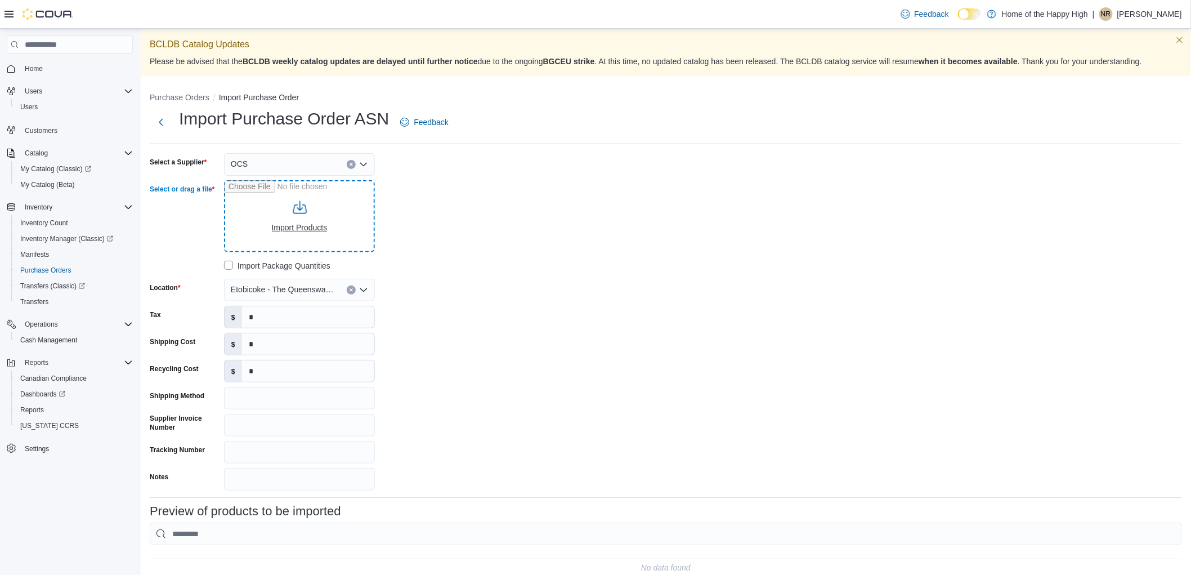
click at [310, 226] on input "Select or drag a file" at bounding box center [299, 216] width 151 height 72
type input "**********"
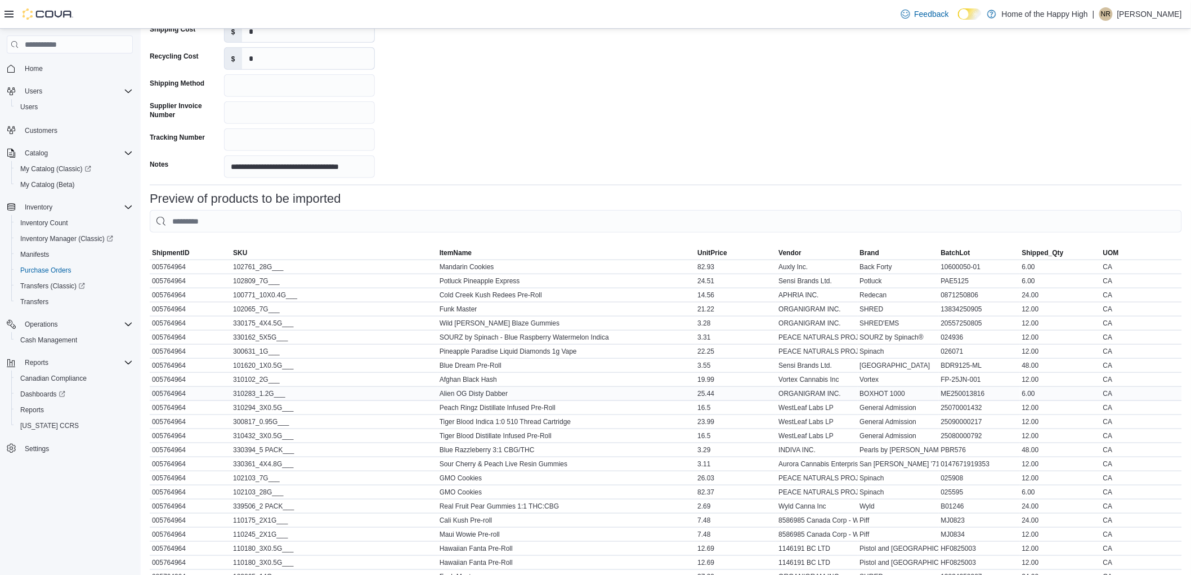
scroll to position [424, 0]
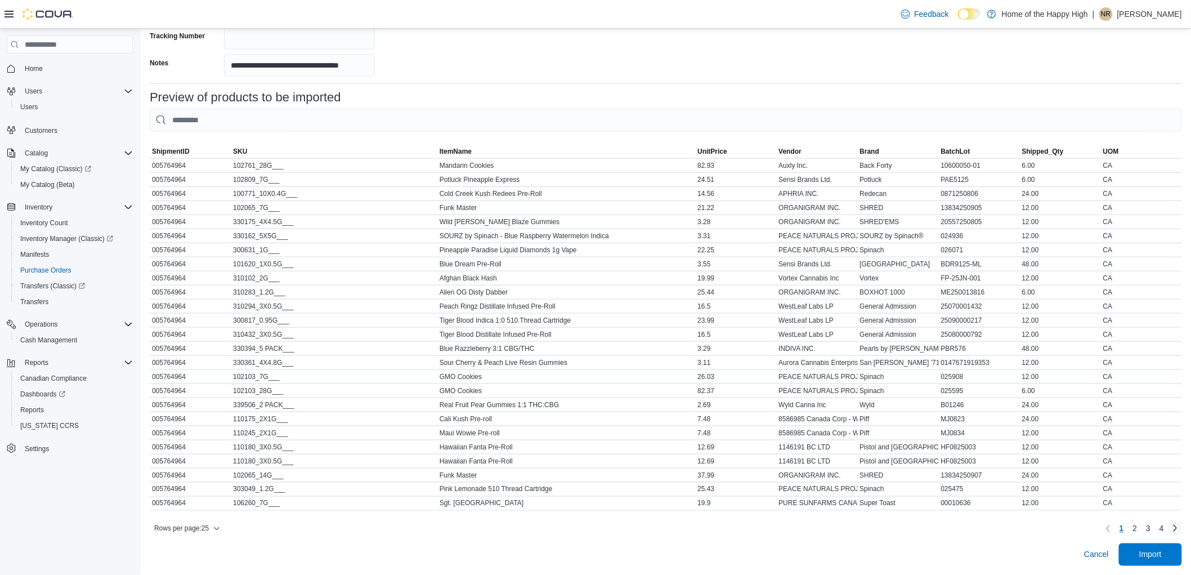
click at [1181, 527] on link "Next page" at bounding box center [1175, 528] width 14 height 14
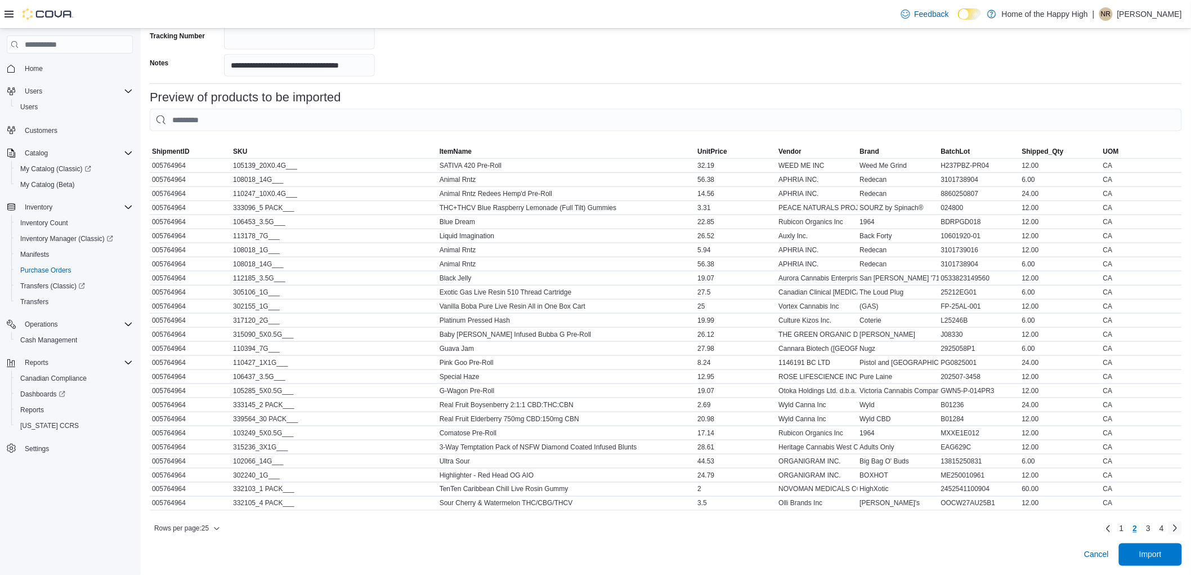
click at [1182, 527] on link "Next page" at bounding box center [1175, 528] width 14 height 14
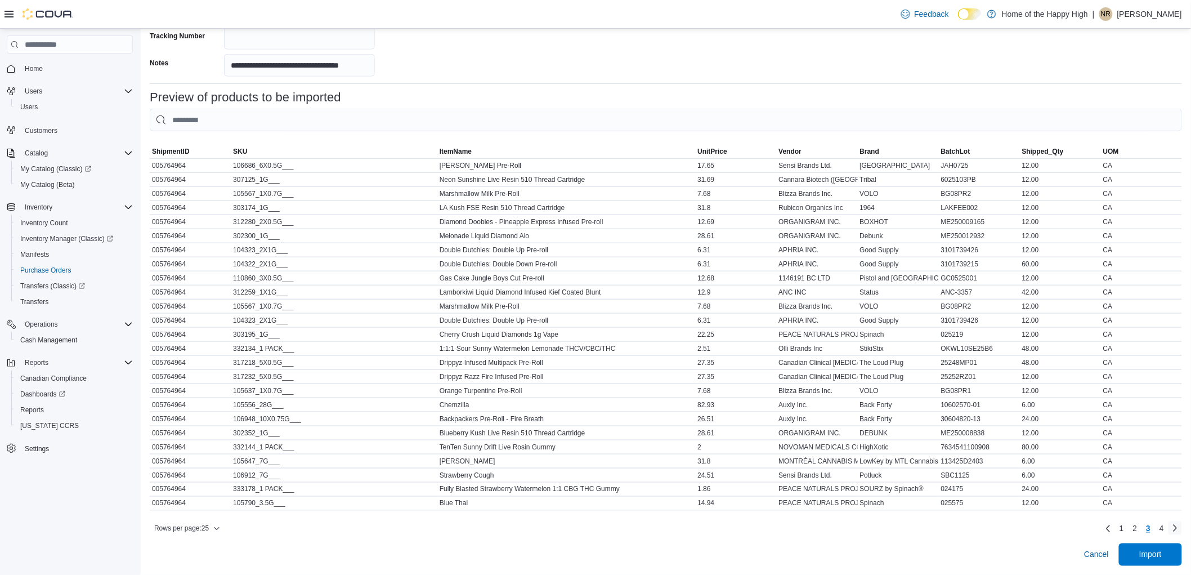
click at [1182, 527] on link "Next page" at bounding box center [1175, 528] width 14 height 14
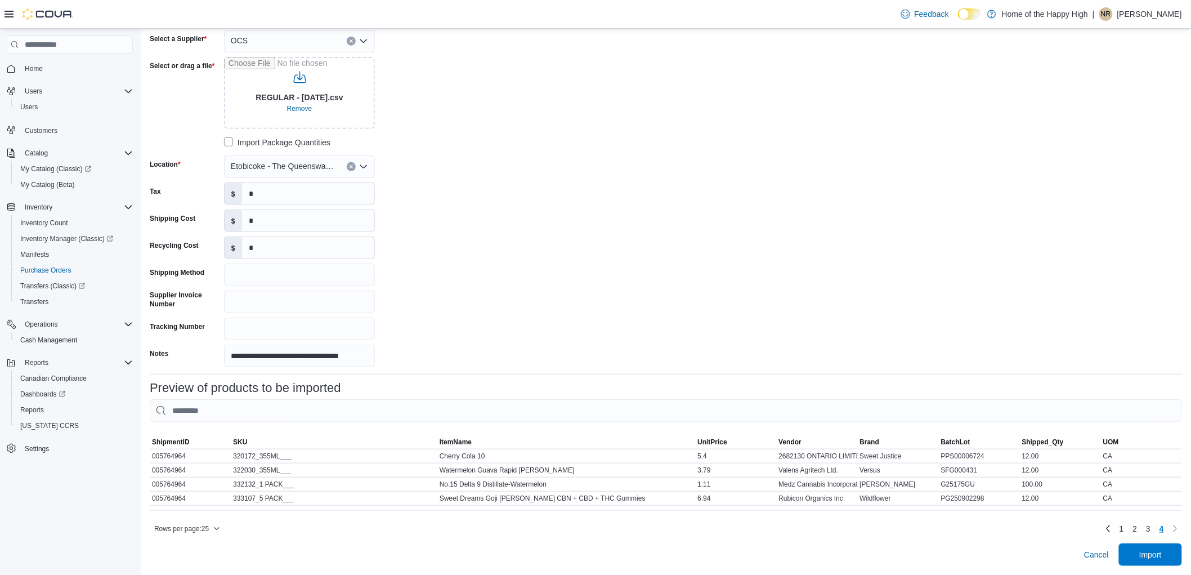
scroll to position [132, 0]
click at [1140, 529] on link "2" at bounding box center [1135, 528] width 14 height 18
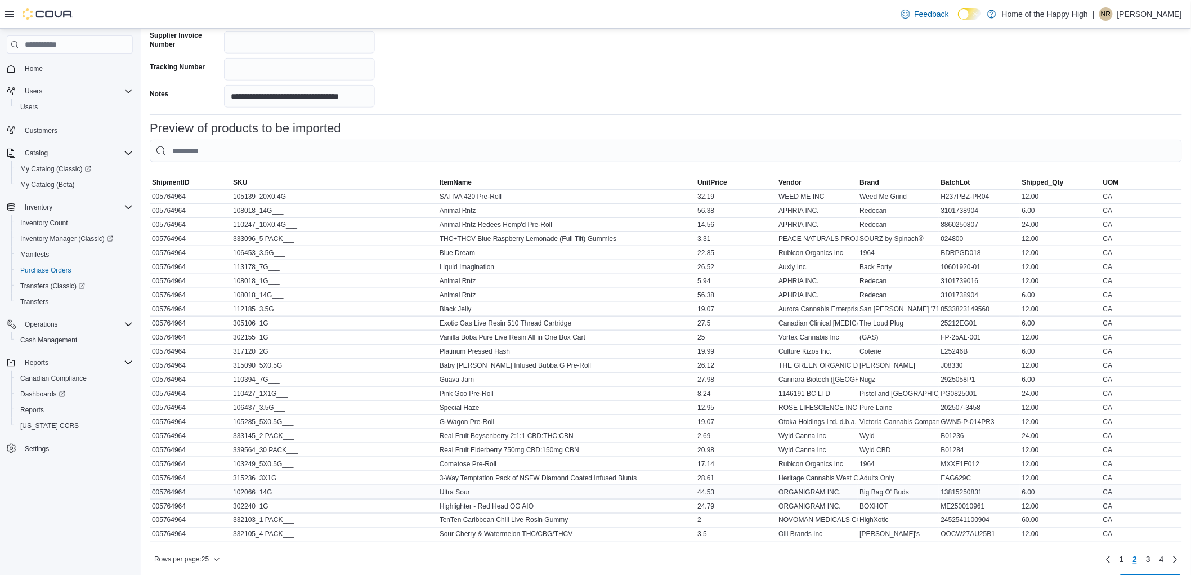
scroll to position [424, 0]
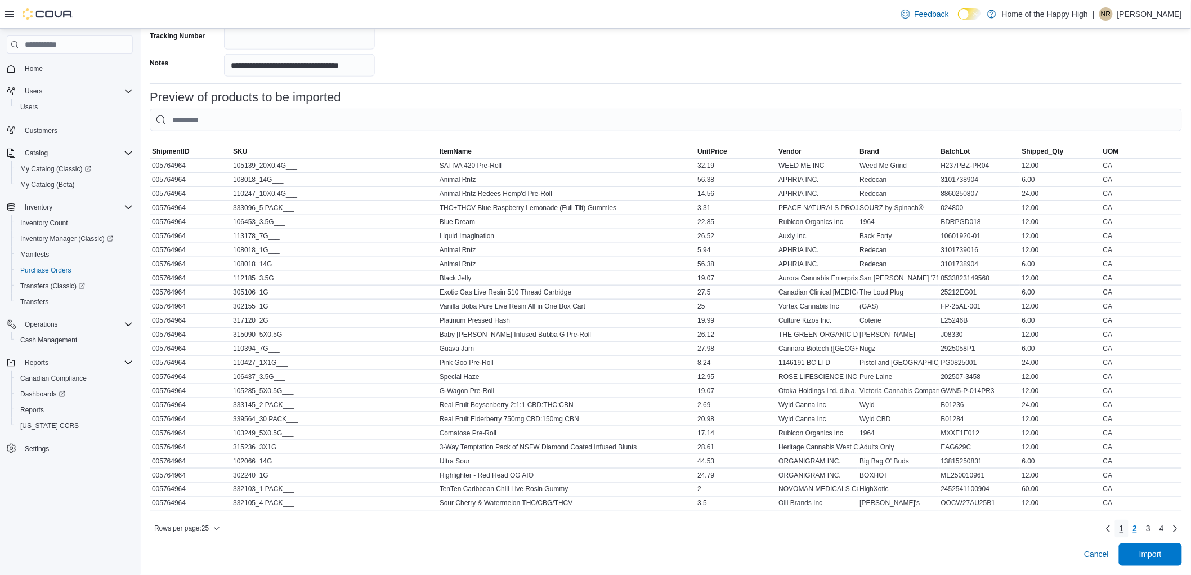
click at [1124, 527] on span "1" at bounding box center [1121, 528] width 5 height 11
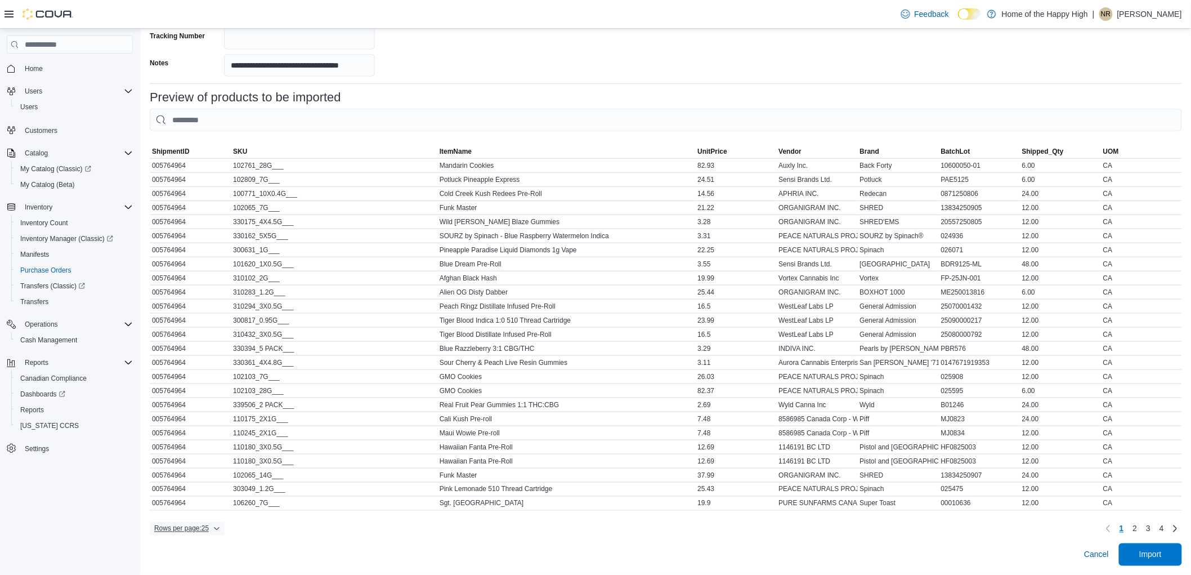
click at [211, 527] on span "Rows per page : 25" at bounding box center [187, 529] width 66 height 14
click at [212, 490] on span "50 rows" at bounding box center [202, 494] width 36 height 9
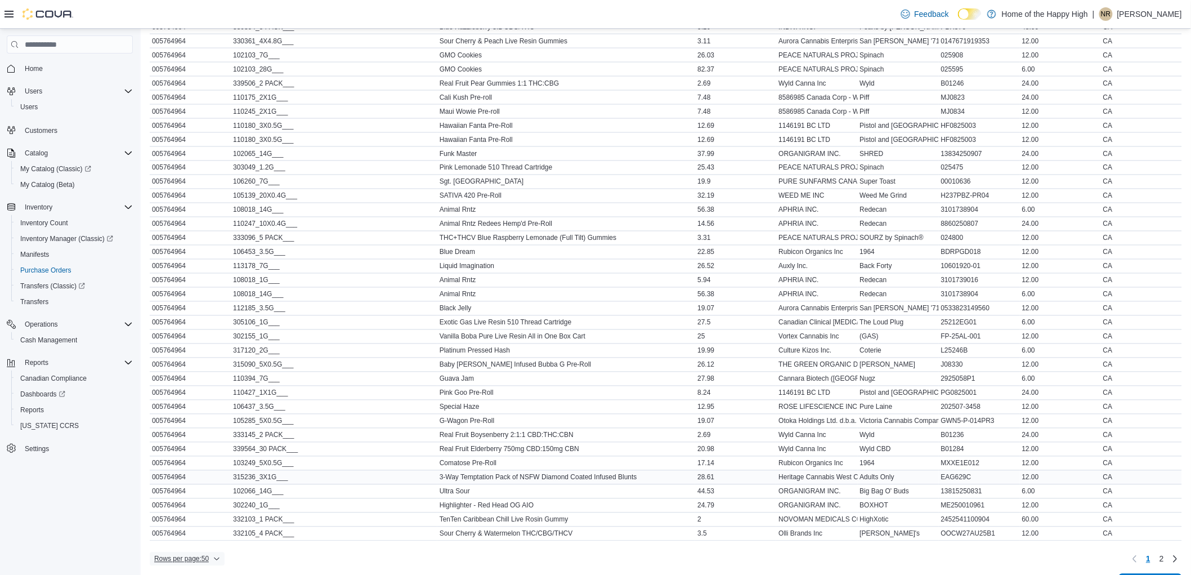
scroll to position [777, 0]
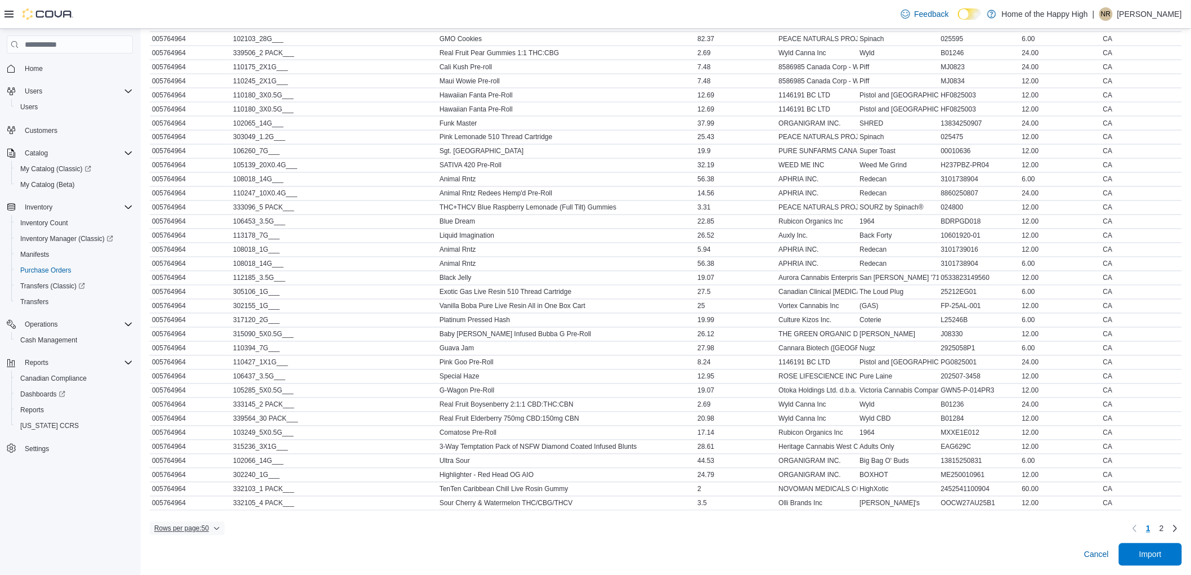
click at [192, 527] on span "Rows per page : 50" at bounding box center [181, 528] width 55 height 9
click at [205, 465] on button "25 rows" at bounding box center [195, 473] width 63 height 23
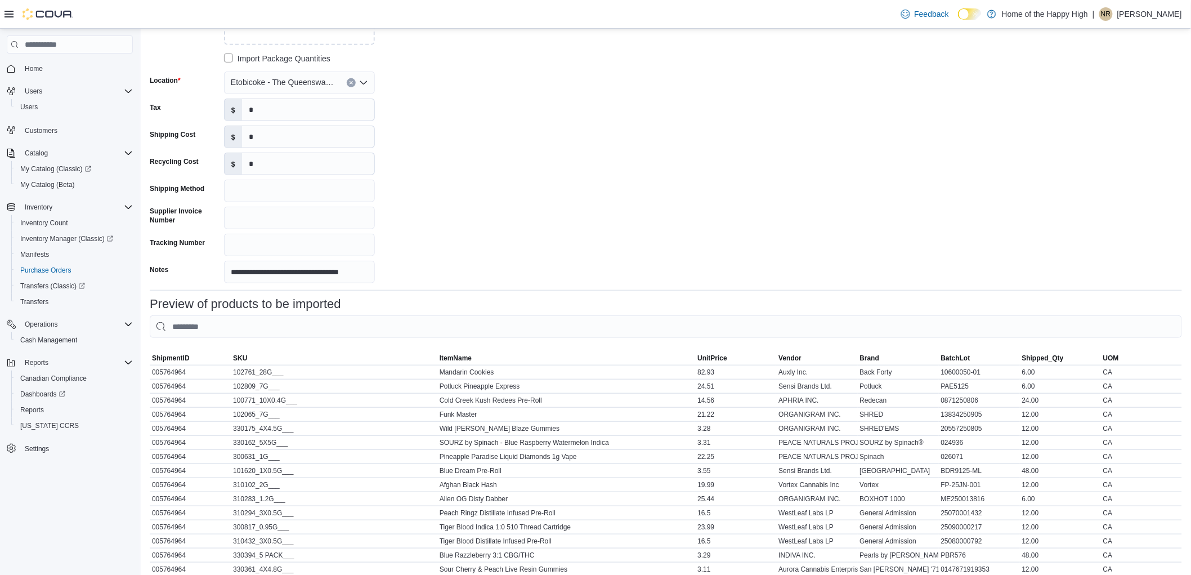
scroll to position [0, 0]
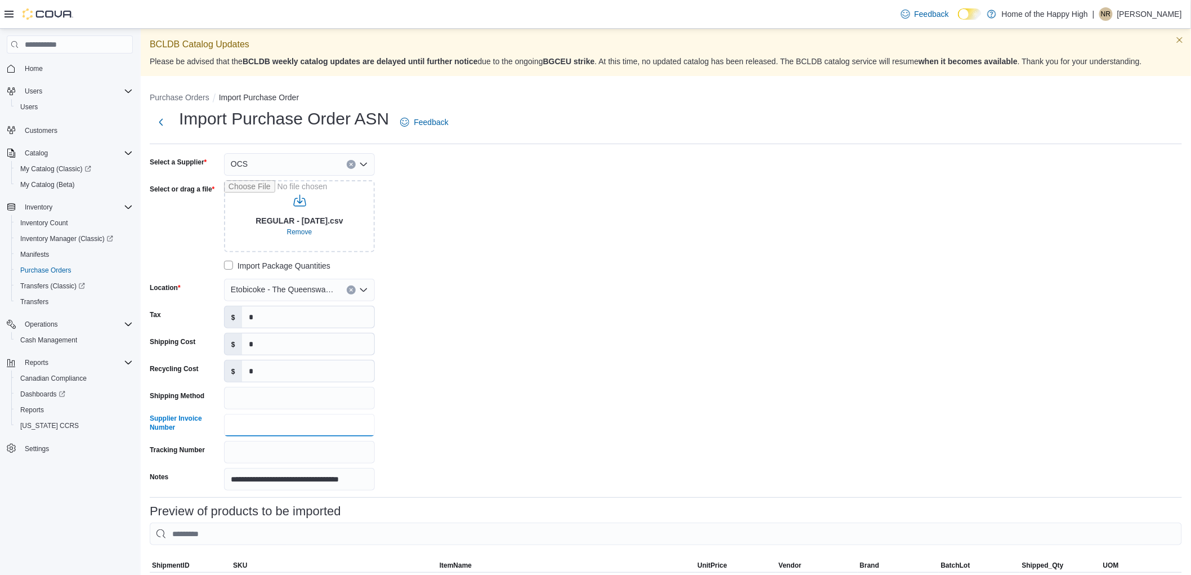
click at [254, 429] on input "Supplier Invoice Number" at bounding box center [299, 425] width 151 height 23
type input "**********"
click at [576, 217] on div "**********" at bounding box center [666, 321] width 1032 height 337
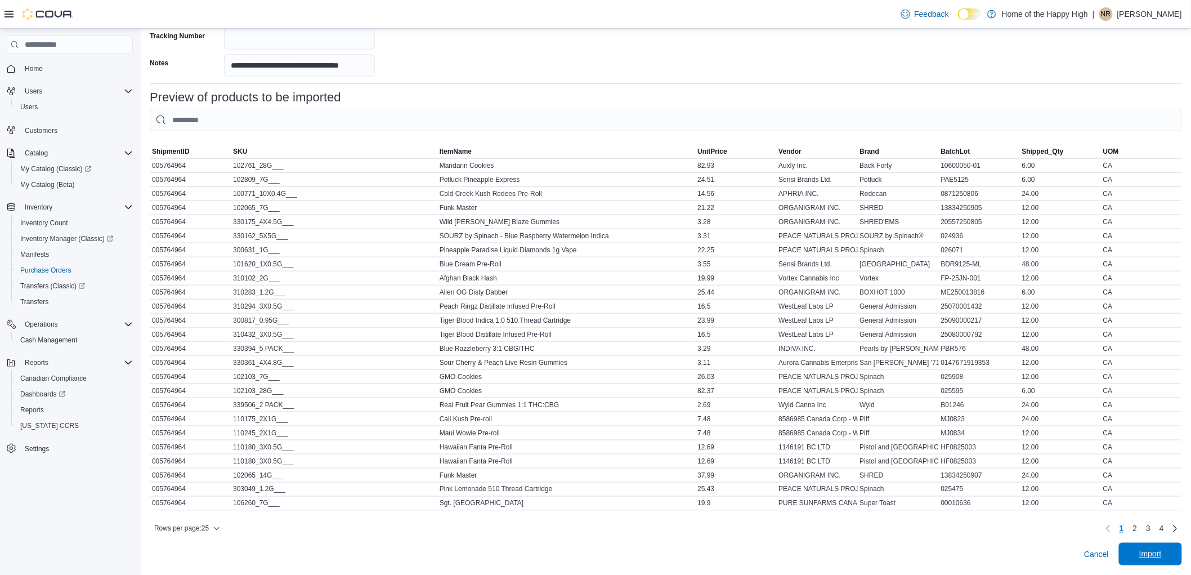
click at [1155, 548] on span "Import" at bounding box center [1151, 554] width 50 height 23
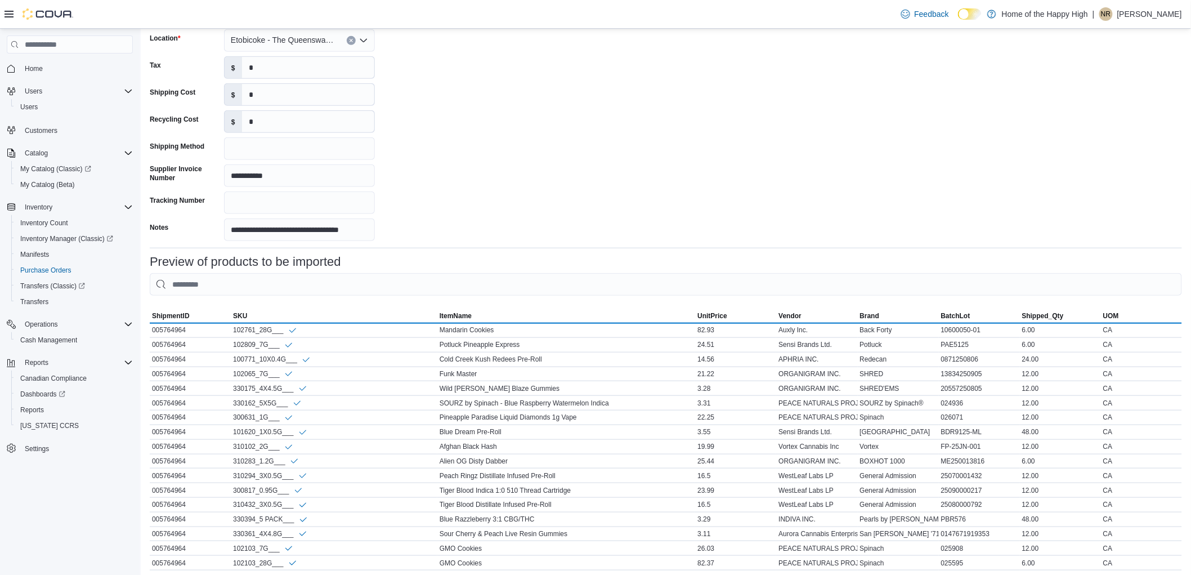
scroll to position [250, 0]
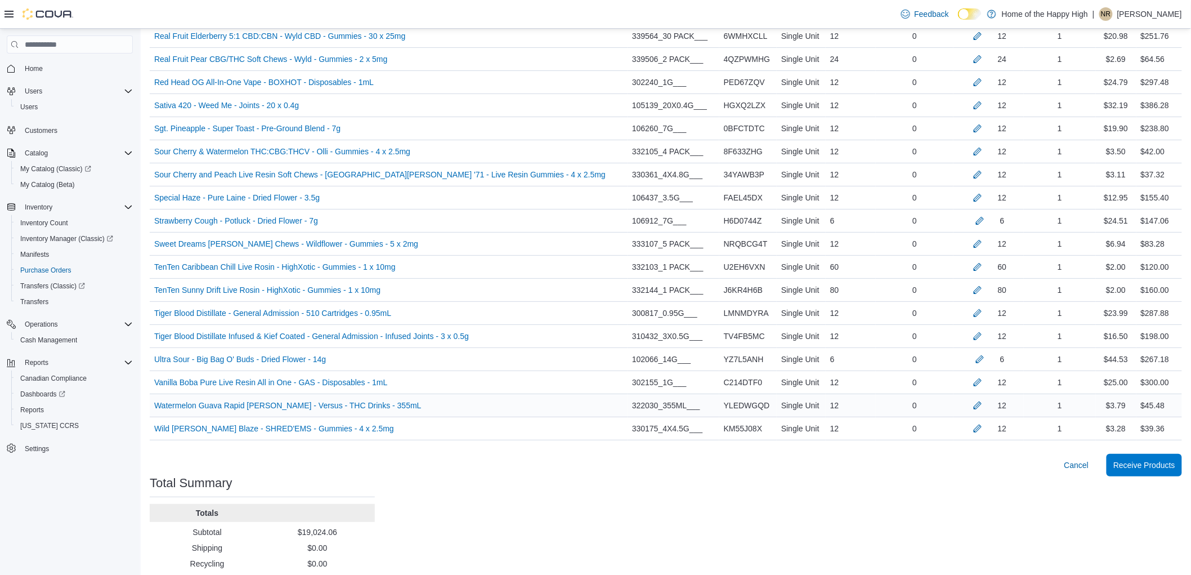
scroll to position [1754, 0]
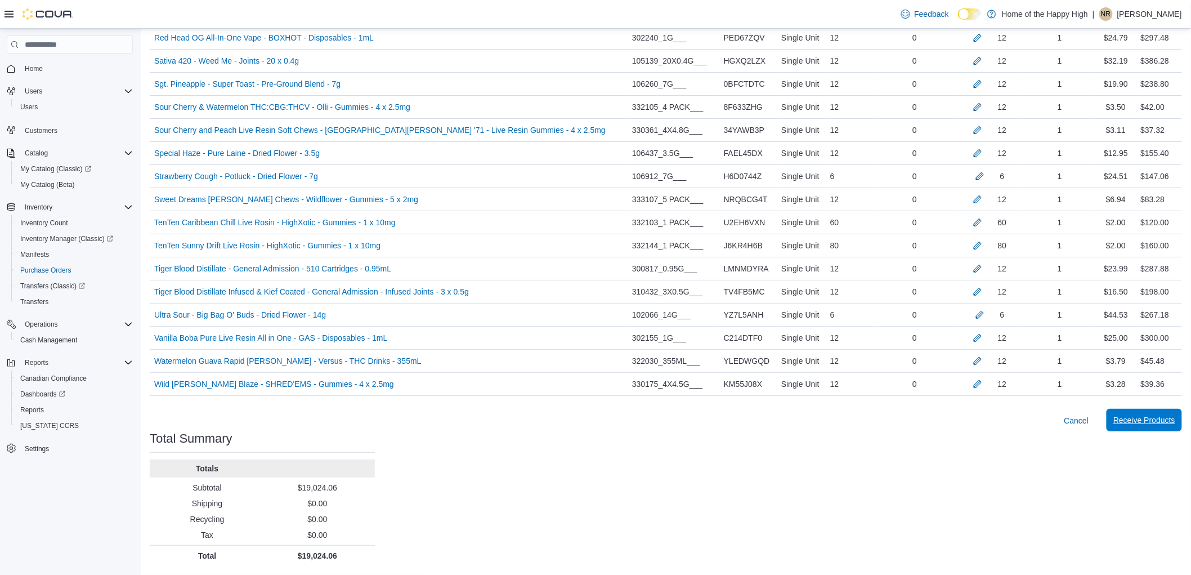
click at [1167, 427] on span "Receive Products" at bounding box center [1144, 420] width 62 height 23
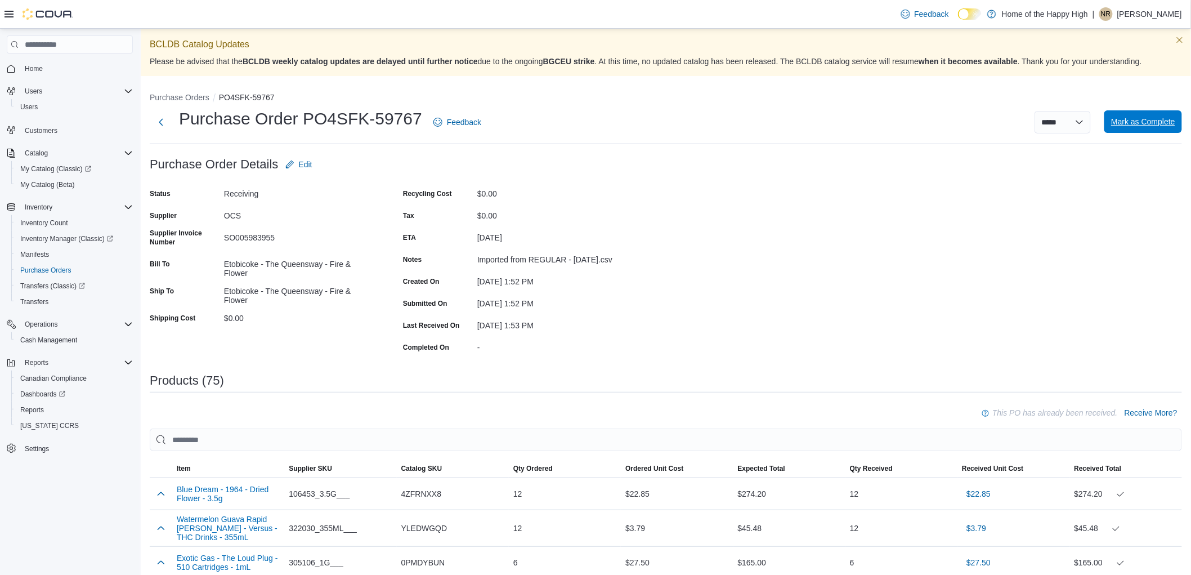
click at [1162, 122] on span "Mark as Complete" at bounding box center [1143, 121] width 64 height 11
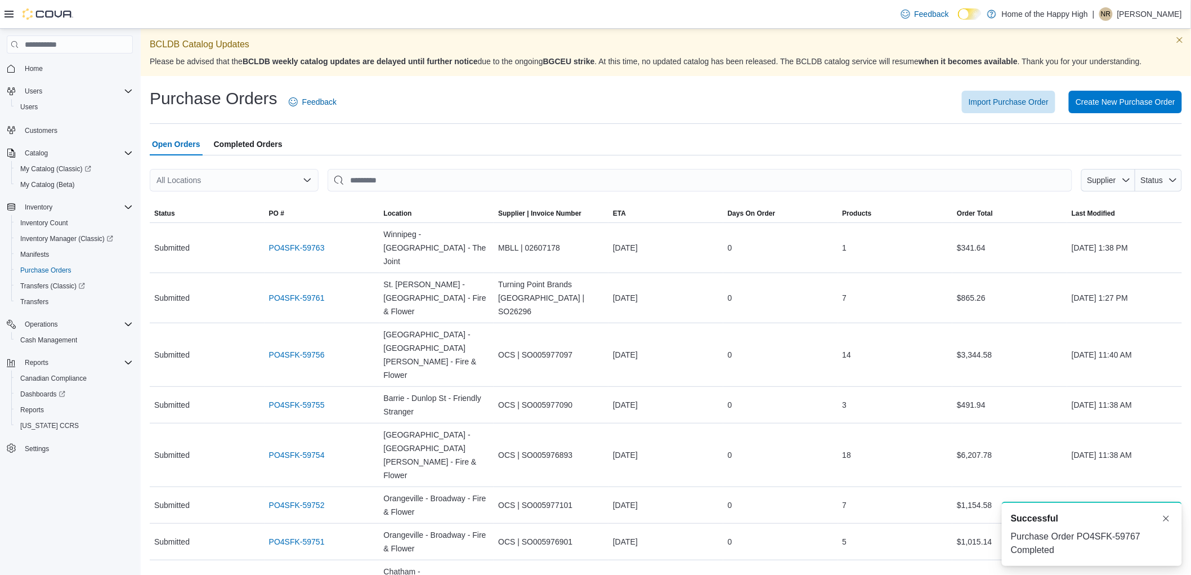
click at [223, 177] on div "All Locations" at bounding box center [234, 180] width 169 height 23
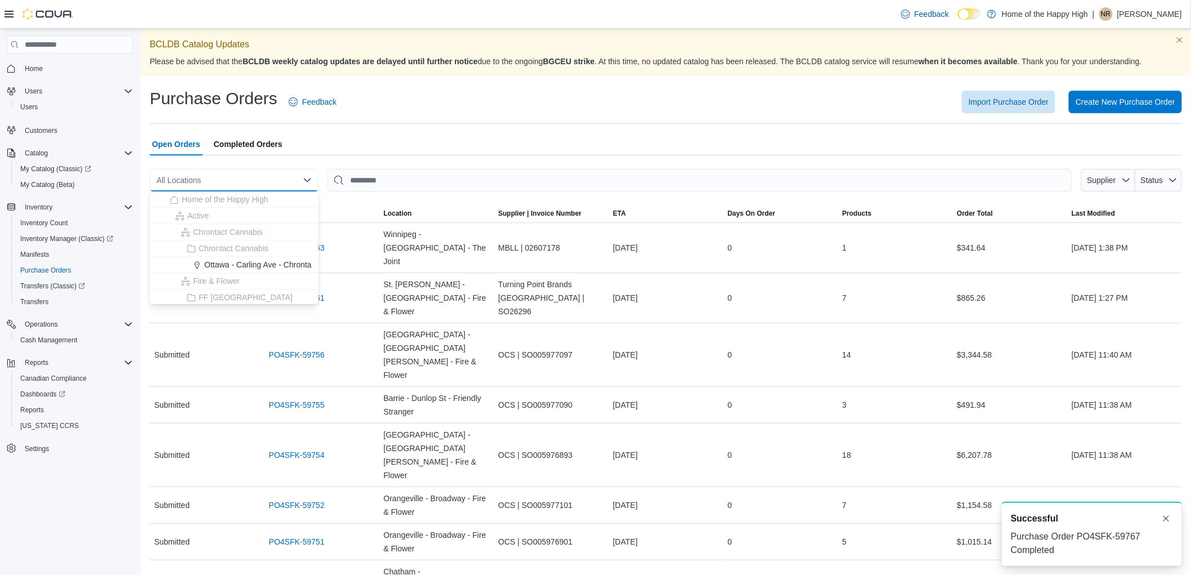
click at [225, 141] on span "Completed Orders" at bounding box center [248, 144] width 69 height 23
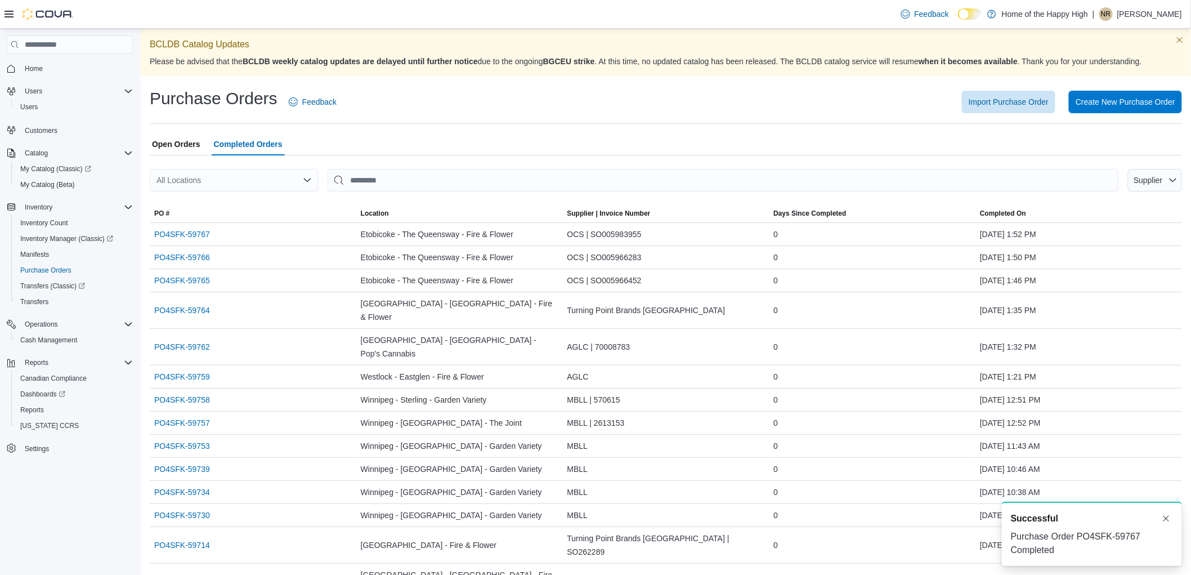
click at [205, 183] on div "All Locations" at bounding box center [234, 180] width 169 height 23
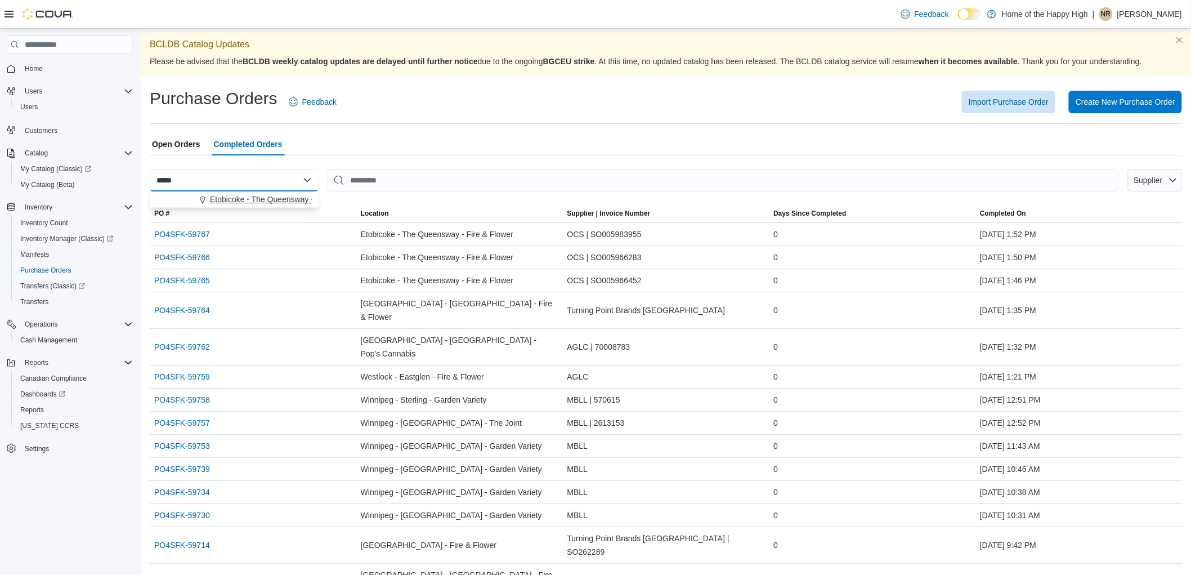
type input "*****"
click at [189, 191] on button "Etobicoke - The Queensway - Fire & Flower" at bounding box center [234, 199] width 169 height 16
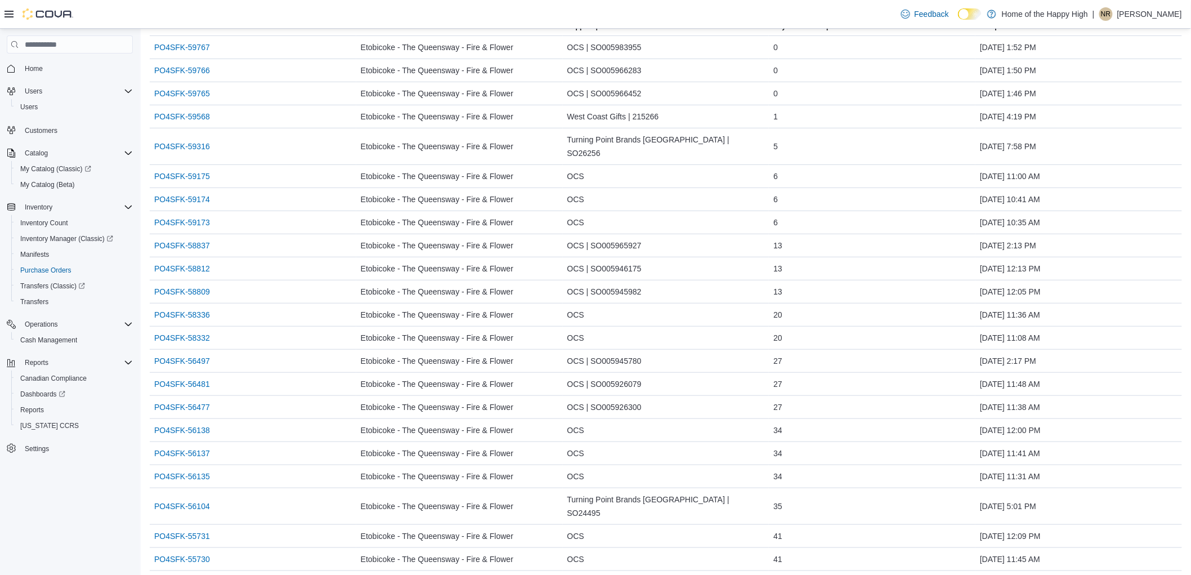
scroll to position [41, 0]
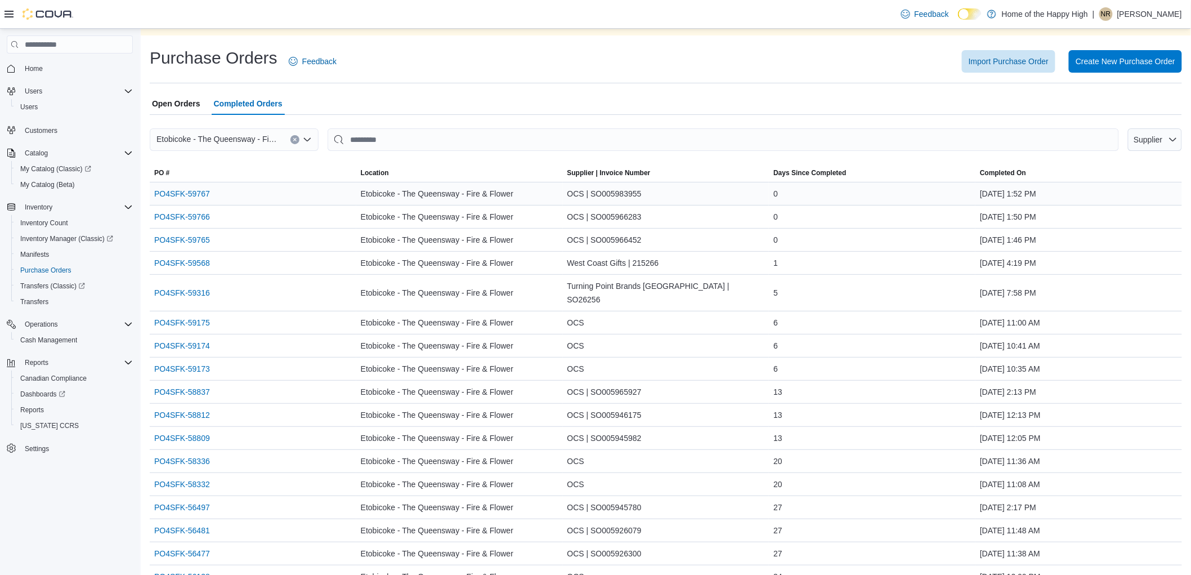
click at [974, 198] on div "0" at bounding box center [872, 193] width 207 height 23
click at [182, 105] on span "Open Orders" at bounding box center [176, 103] width 48 height 23
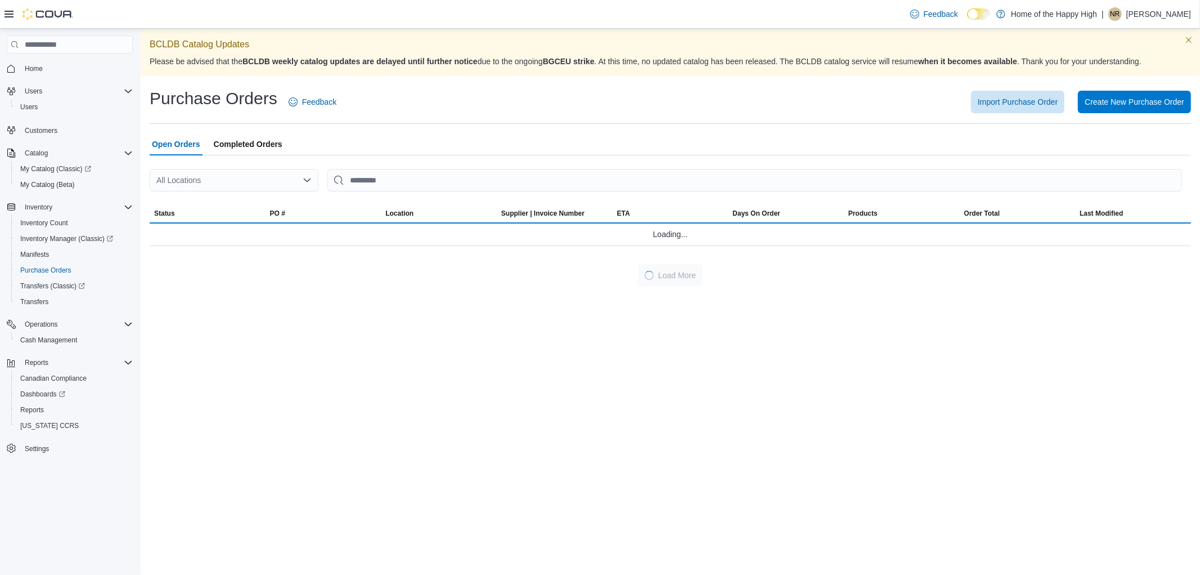
click at [200, 183] on div "All Locations" at bounding box center [234, 180] width 169 height 23
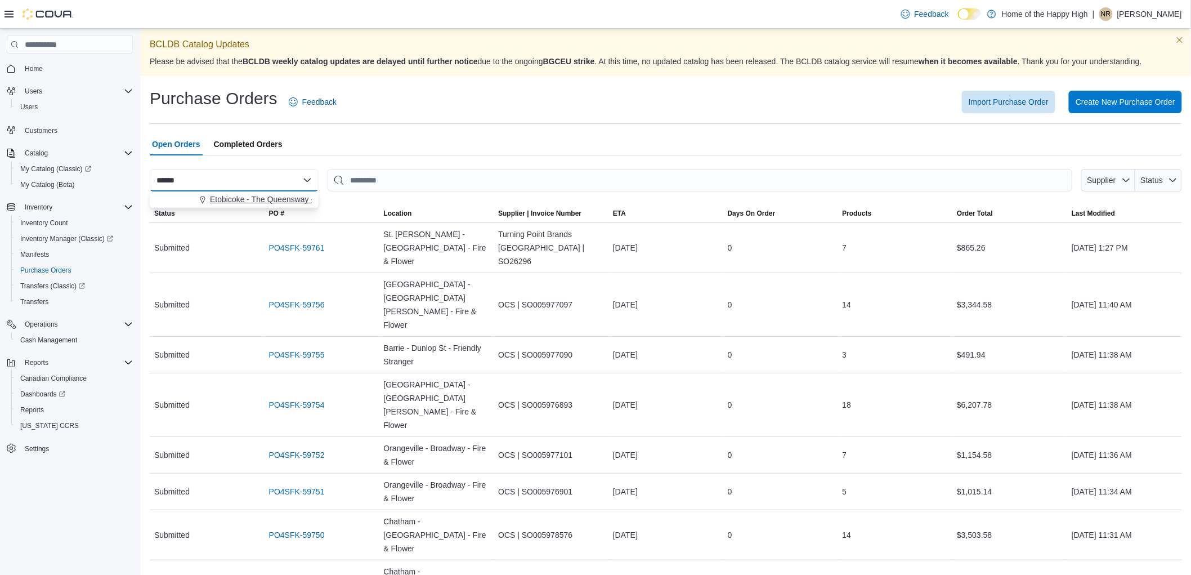
type input "******"
click at [241, 204] on span "Etobicoke - The Queensway - Fire & Flower" at bounding box center [286, 199] width 153 height 11
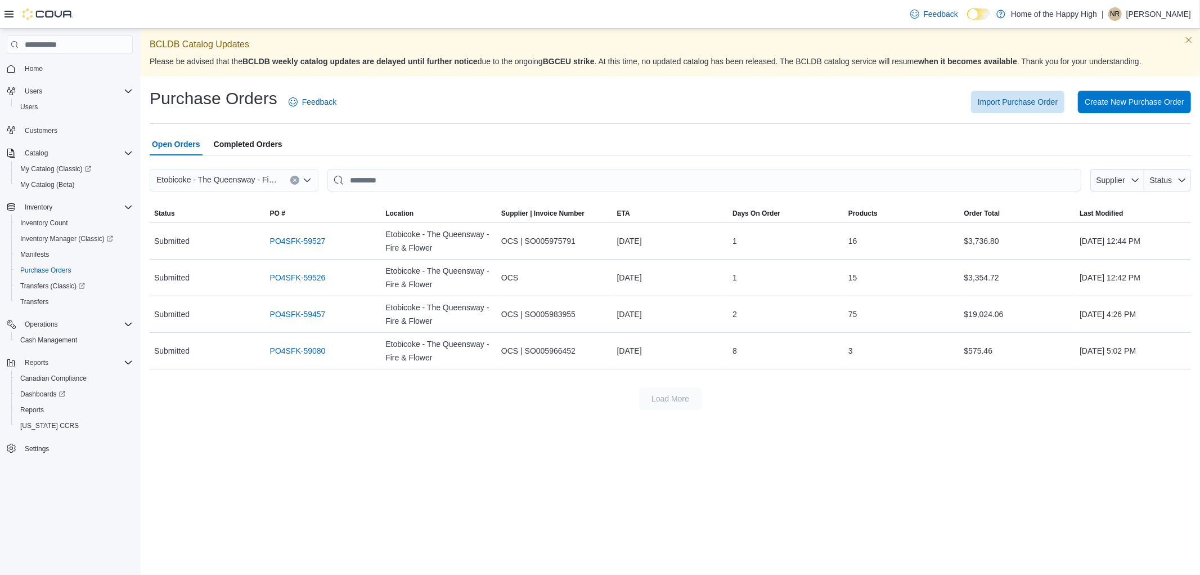
click at [263, 151] on span "Completed Orders" at bounding box center [248, 144] width 69 height 23
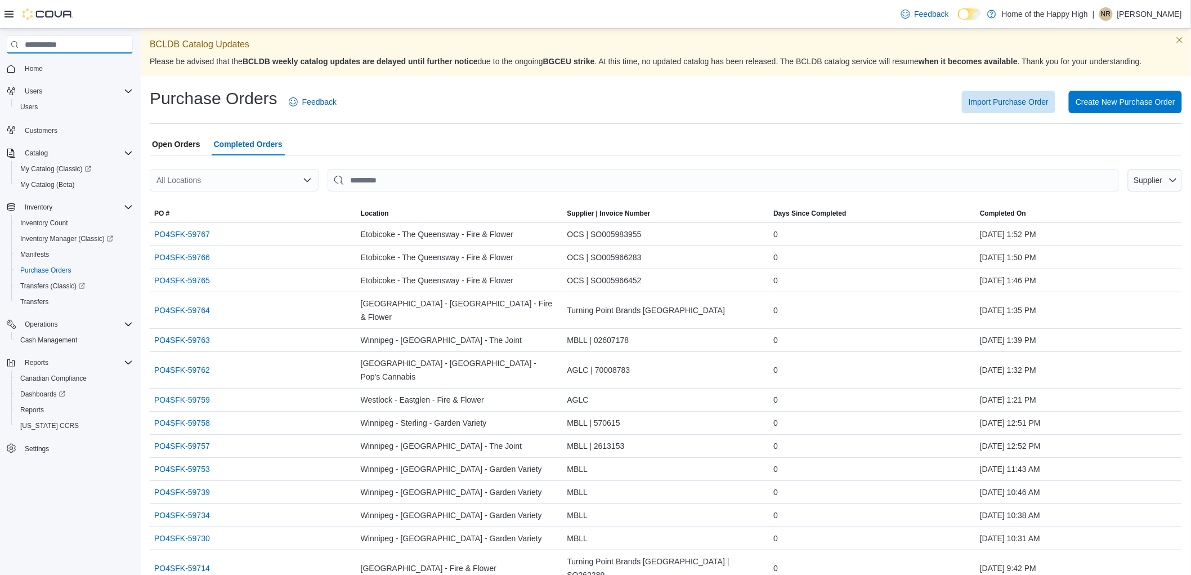
click at [73, 38] on input "search" at bounding box center [70, 44] width 126 height 18
click at [64, 183] on span "My Catalog (Beta)" at bounding box center [47, 184] width 55 height 9
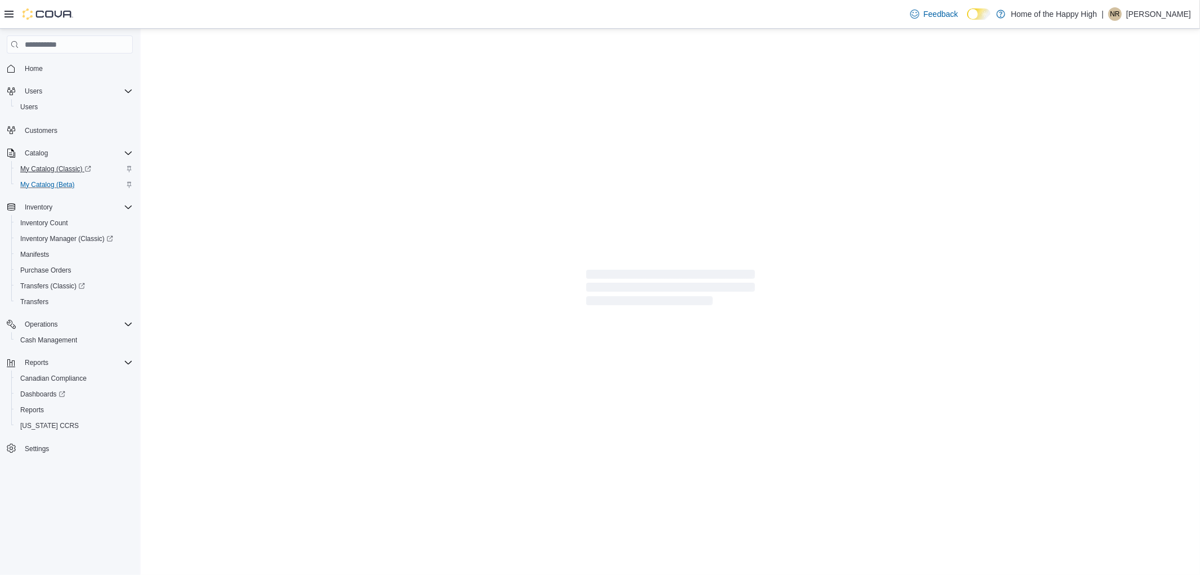
select select "**********"
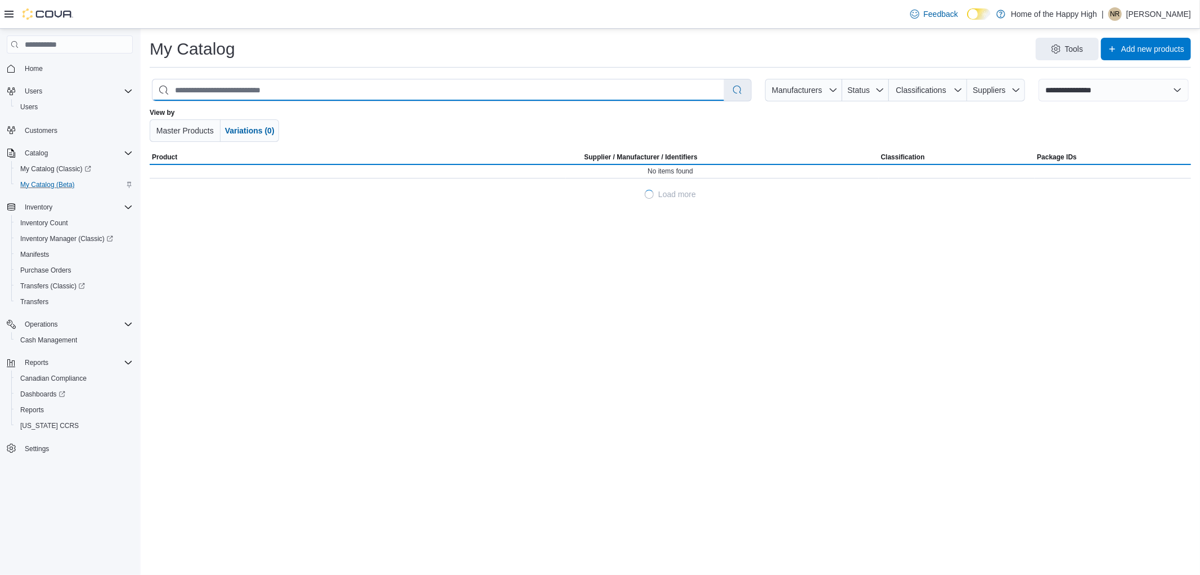
click at [352, 95] on input "search" at bounding box center [439, 89] width 572 height 21
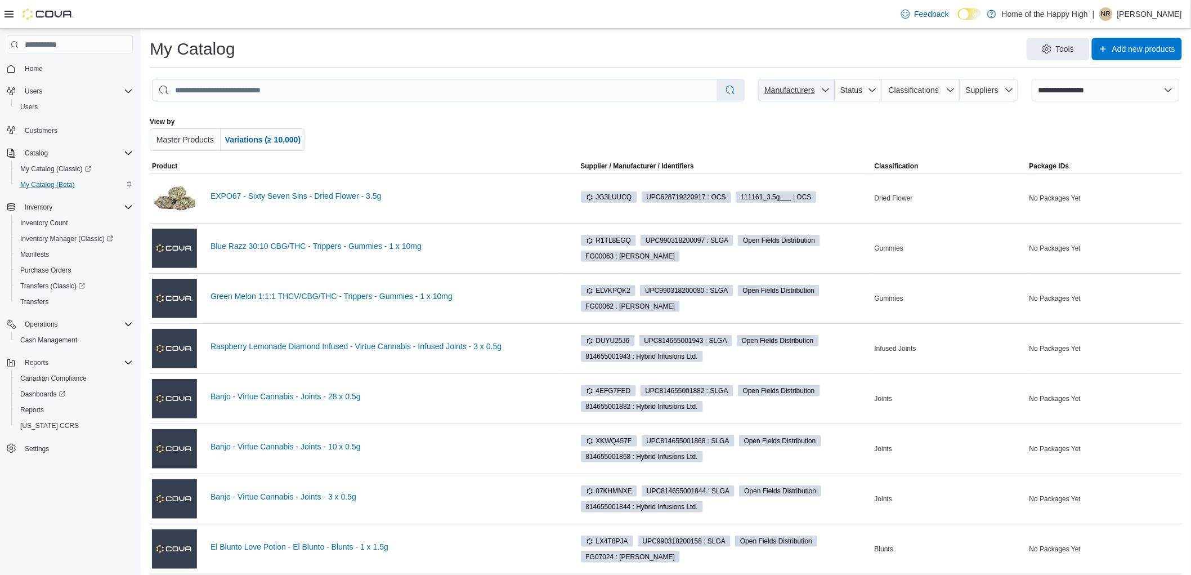
click at [830, 87] on icon "button" at bounding box center [825, 90] width 9 height 9
click at [543, 143] on div at bounding box center [665, 134] width 603 height 34
click at [26, 69] on span "Home" at bounding box center [34, 68] width 18 height 9
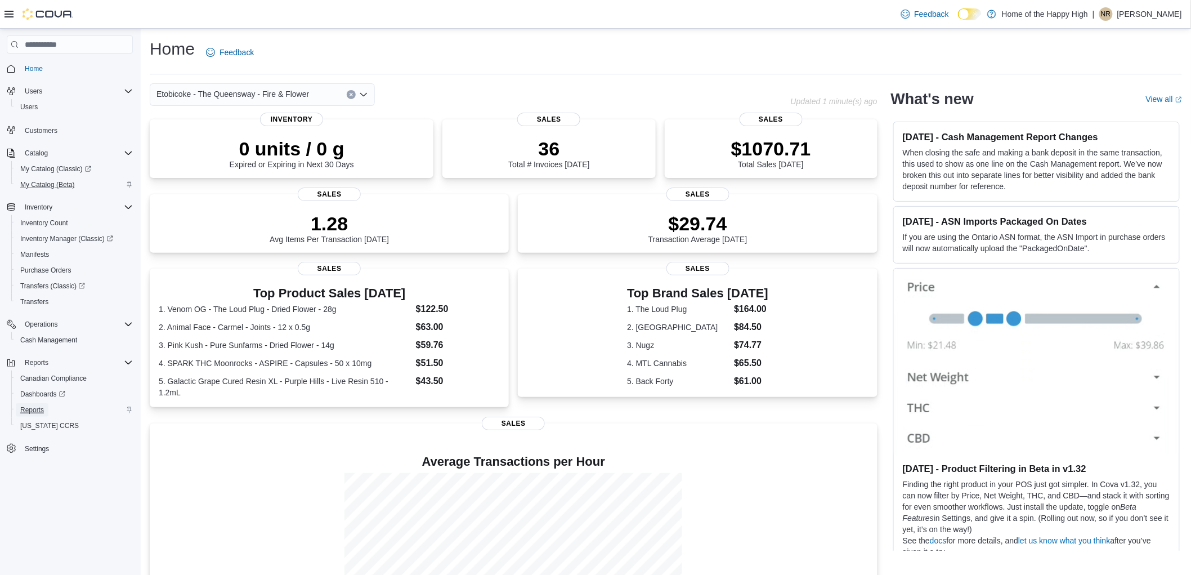
click at [38, 407] on span "Reports" at bounding box center [32, 409] width 24 height 9
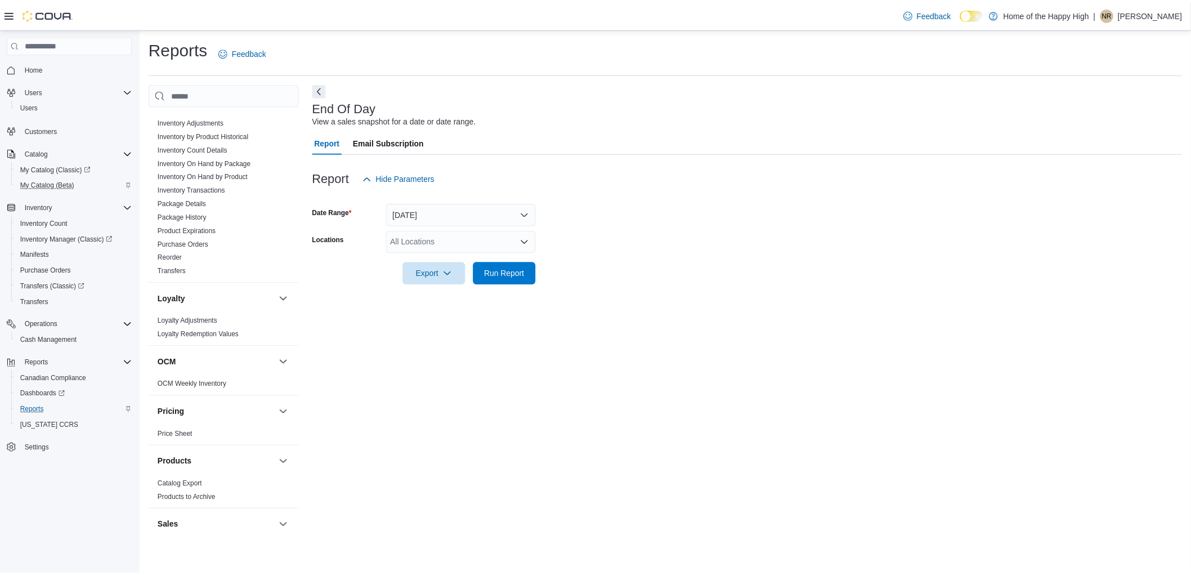
scroll to position [312, 0]
click at [449, 243] on div "All Locations" at bounding box center [464, 241] width 151 height 23
type input "***"
click at [496, 258] on span "Etobicoke - The Queensway - Fire & Flower" at bounding box center [512, 260] width 153 height 11
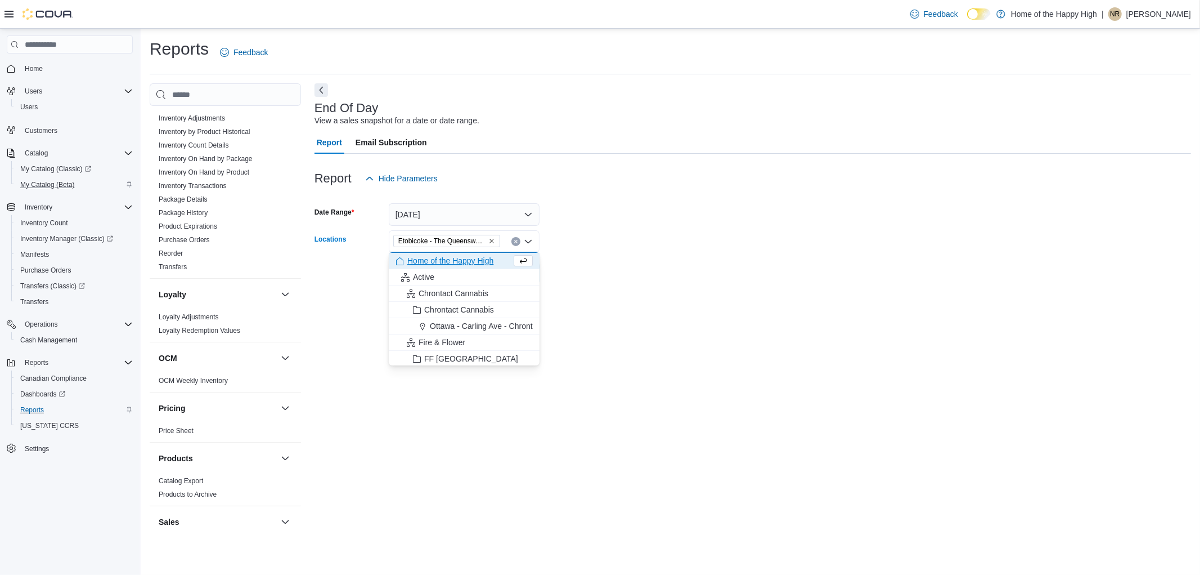
click at [625, 285] on div at bounding box center [753, 291] width 877 height 14
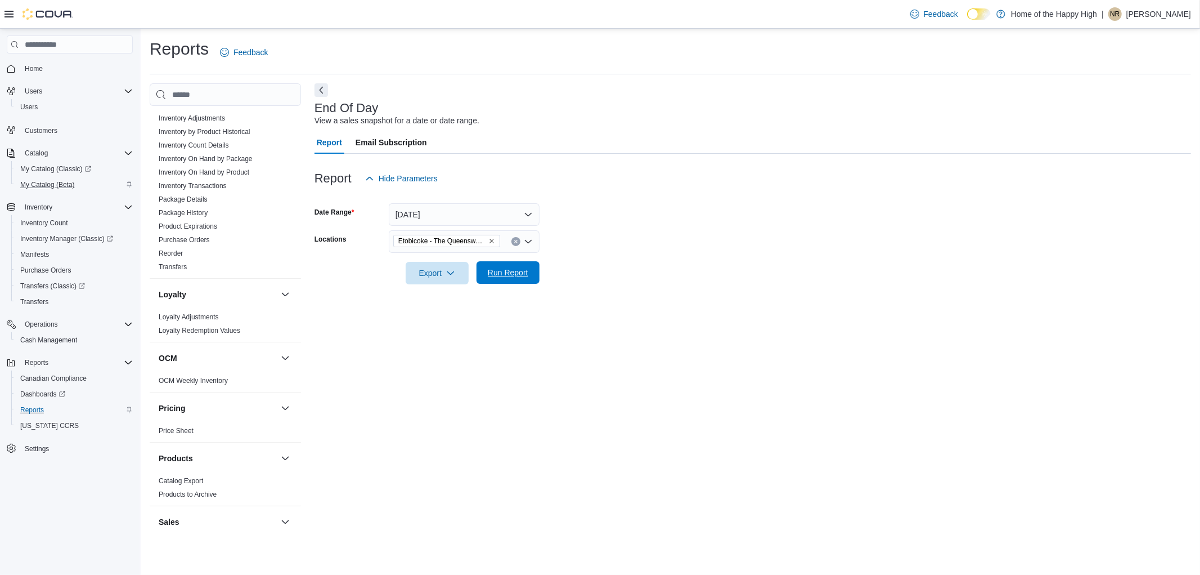
click at [521, 274] on span "Run Report" at bounding box center [508, 272] width 41 height 11
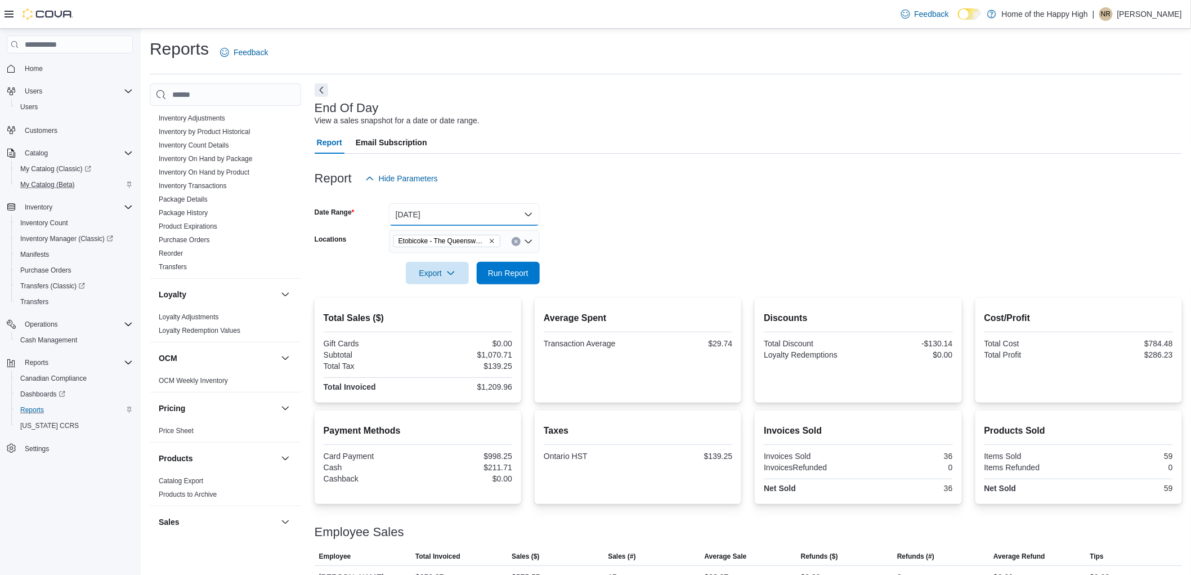
click at [513, 204] on button "[DATE]" at bounding box center [464, 214] width 151 height 23
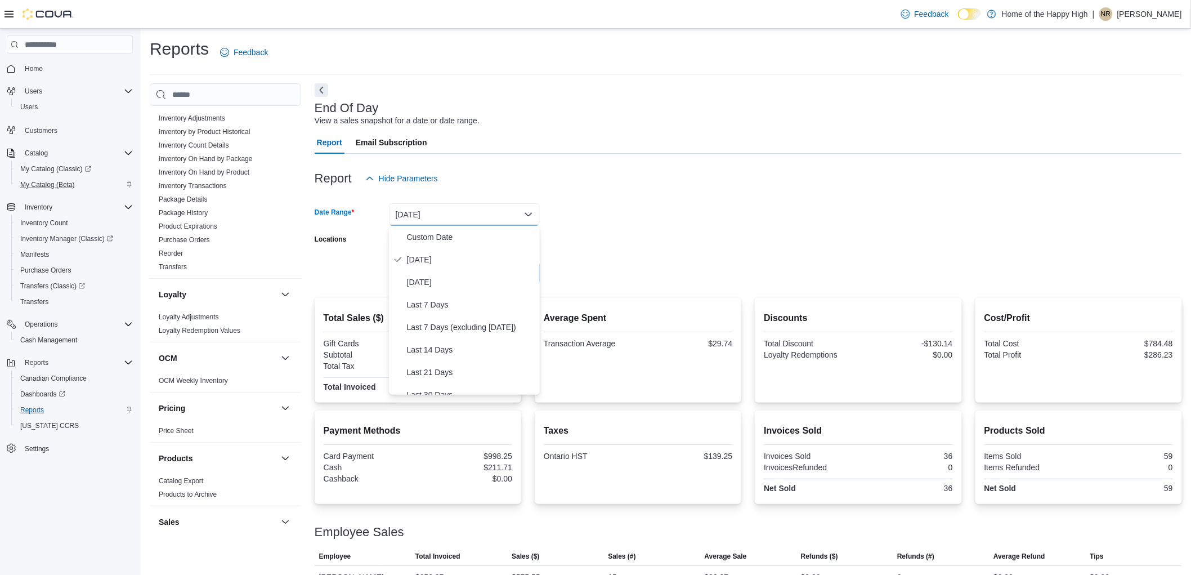
click at [718, 118] on div "End Of Day View a sales snapshot for a date or date range." at bounding box center [746, 113] width 862 height 25
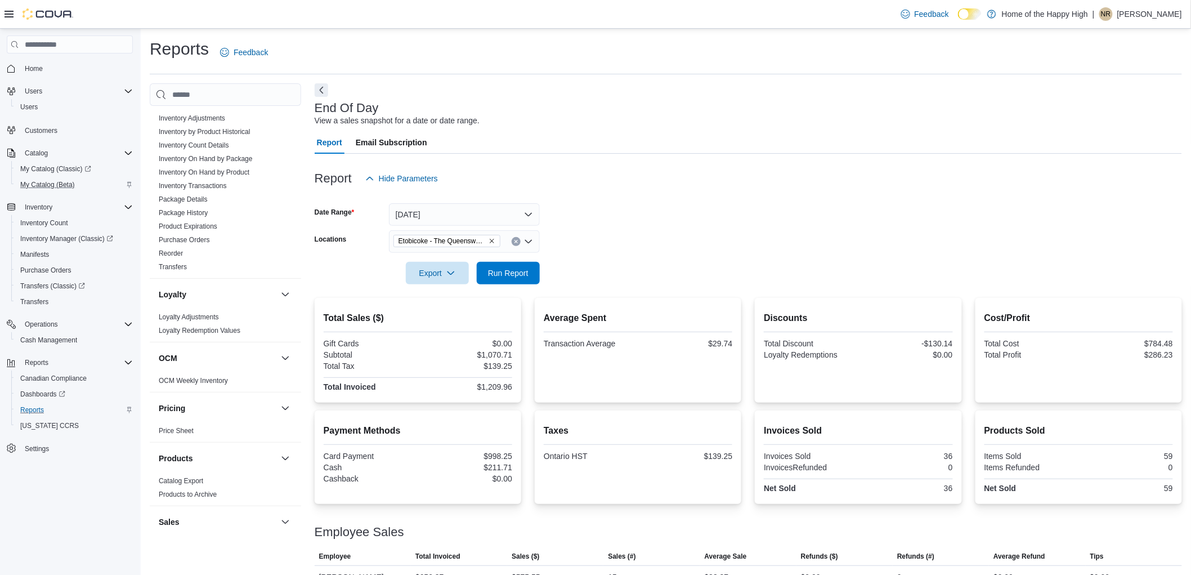
scroll to position [46, 0]
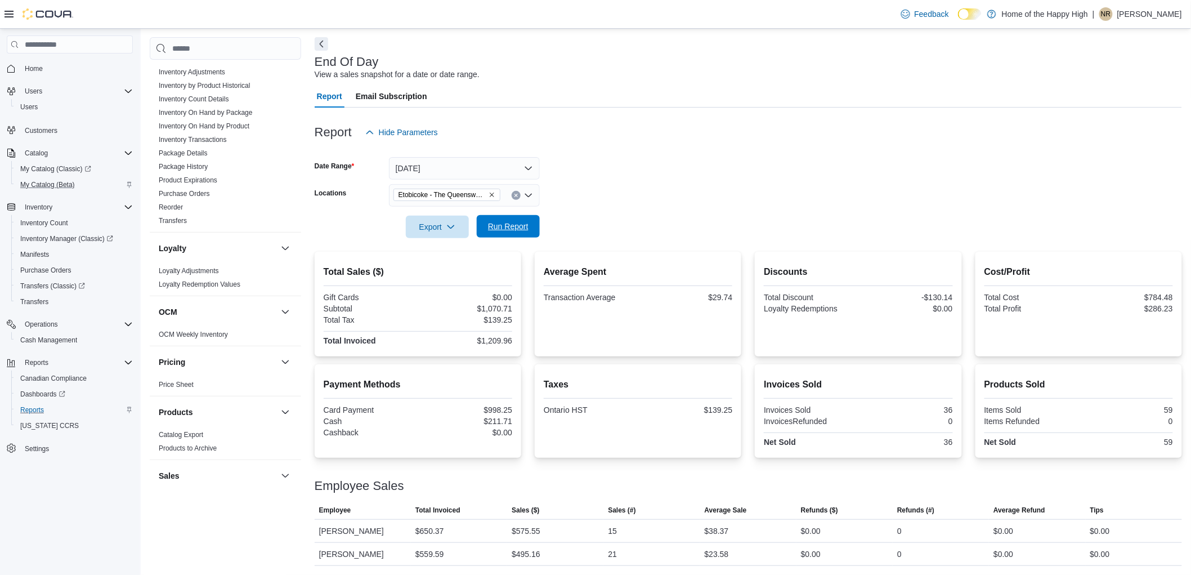
click at [513, 225] on span "Run Report" at bounding box center [508, 226] width 41 height 11
